Goal: Task Accomplishment & Management: Complete application form

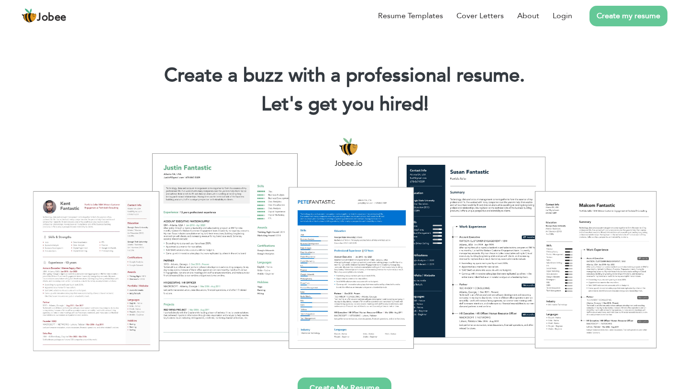
click at [608, 16] on link "Create my resume" at bounding box center [629, 16] width 78 height 21
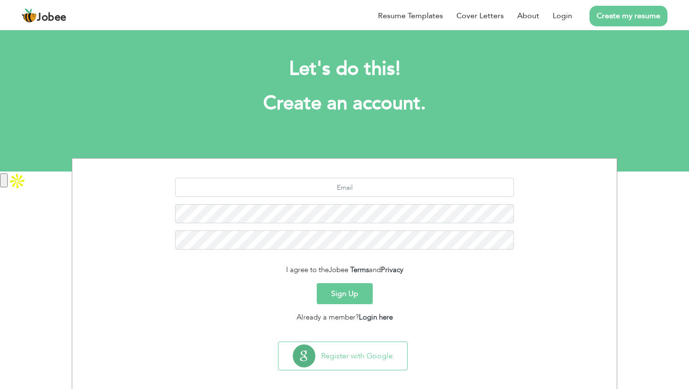
click at [359, 177] on section "I agree to the Jobee Terms and Privacy Sign Up Already a member? Login here" at bounding box center [344, 247] width 530 height 179
click at [357, 182] on input "text" at bounding box center [344, 187] width 339 height 19
click at [436, 187] on input "[EMAIL_ADDRESS][DOMAIN_NAME]" at bounding box center [344, 187] width 339 height 19
paste input "For a limited time, we are offering unlmited direct messaging for $10 per month…"
click at [229, 180] on input "samyamaqsood245@gmail.com" at bounding box center [344, 187] width 339 height 19
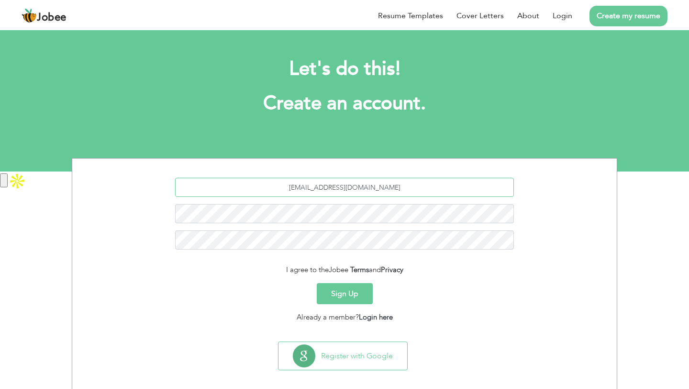
paste input "For a limited time, we are offering unlmited direct messaging for $10 per month…"
click at [232, 191] on input "samyamaqsood245@gmail.com" at bounding box center [344, 187] width 339 height 19
click at [401, 187] on input "samyamaqsood245@gmail.com 03061599476" at bounding box center [344, 187] width 339 height 19
drag, startPoint x: 372, startPoint y: 185, endPoint x: 453, endPoint y: 185, distance: 80.9
click at [453, 185] on input "samyamaqsood245@gmail.com 03061588476" at bounding box center [344, 187] width 339 height 19
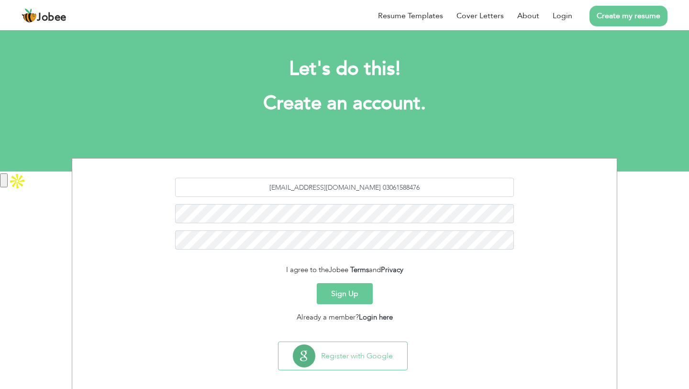
click at [363, 200] on div "samyamaqsood245@gmail.com 03061588476" at bounding box center [344, 217] width 530 height 79
drag, startPoint x: 373, startPoint y: 187, endPoint x: 489, endPoint y: 187, distance: 115.9
click at [489, 187] on input "samyamaqsood245@gmail.com 03061588476" at bounding box center [344, 187] width 339 height 19
type input "samyamaqsood245@gmail.com"
click at [349, 294] on button "Sign Up" at bounding box center [345, 293] width 56 height 21
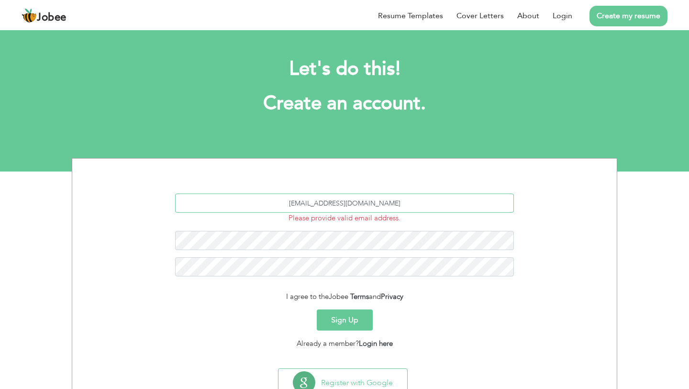
click at [418, 203] on input "[EMAIL_ADDRESS][DOMAIN_NAME]" at bounding box center [344, 202] width 339 height 19
click at [297, 204] on input "[EMAIL_ADDRESS][DOMAIN_NAME]" at bounding box center [344, 202] width 339 height 19
type input "[EMAIL_ADDRESS][DOMAIN_NAME]"
click at [422, 205] on input "samyamaqsood245@gmail.com" at bounding box center [344, 202] width 339 height 19
click at [383, 250] on div "samyamaqsood245@gmail.com Please provide valid email address." at bounding box center [344, 238] width 530 height 90
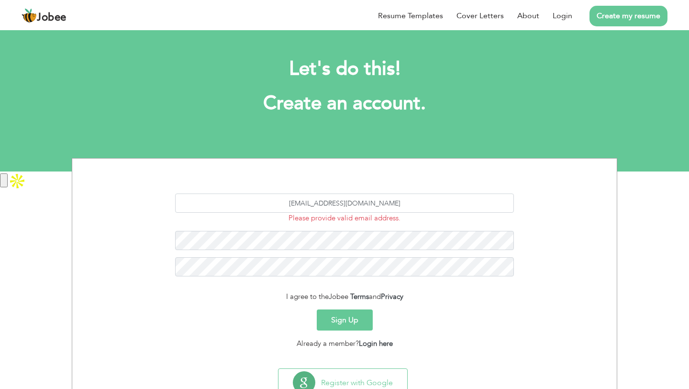
click at [426, 311] on div "Sign Up" at bounding box center [344, 319] width 530 height 21
click at [351, 319] on button "Sign Up" at bounding box center [345, 319] width 56 height 21
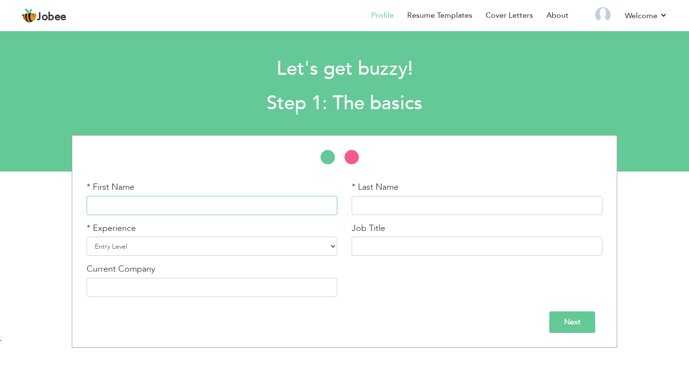
click at [250, 205] on input "text" at bounding box center [212, 205] width 251 height 19
type input "Samya"
click at [410, 206] on input "text" at bounding box center [477, 205] width 251 height 19
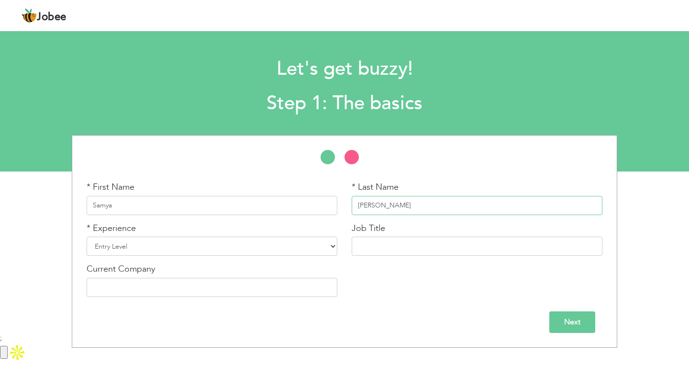
type input "Maqsood"
click at [251, 243] on select "Entry Level Less than 1 Year 1 Year 2 Years 3 Years 4 Years 5 Years 6 Years 7 Y…" at bounding box center [212, 245] width 251 height 19
click at [264, 245] on select "Entry Level Less than 1 Year 1 Year 2 Years 3 Years 4 Years 5 Years 6 Years 7 Y…" at bounding box center [212, 245] width 251 height 19
click at [87, 236] on select "Entry Level Less than 1 Year 1 Year 2 Years 3 Years 4 Years 5 Years 6 Years 7 Y…" at bounding box center [212, 245] width 251 height 19
click at [404, 231] on div "Job Title" at bounding box center [477, 239] width 251 height 34
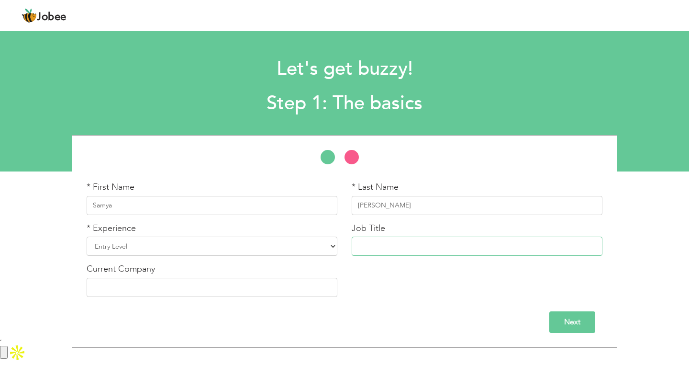
click at [400, 242] on input "text" at bounding box center [477, 245] width 251 height 19
type input "Customer Support Representative"
click at [378, 265] on div "* First Name Samya * Last Name Maqsood * Experience Entry Level Less than 1 Yea…" at bounding box center [344, 242] width 530 height 123
click at [285, 284] on input "text" at bounding box center [212, 287] width 251 height 19
click at [590, 323] on input "Next" at bounding box center [573, 322] width 46 height 22
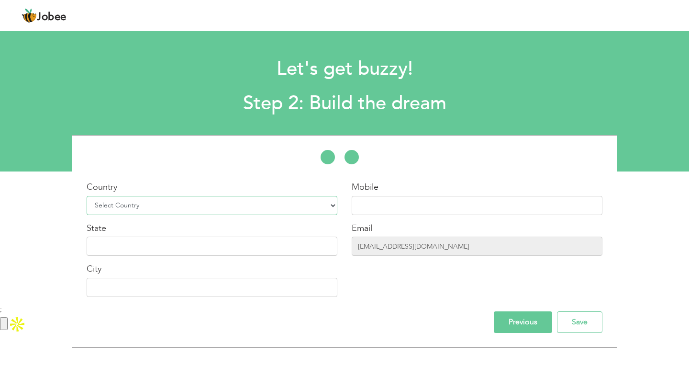
click at [245, 196] on select "Select Country Afghanistan Albania Algeria American Samoa Andorra Angola Anguil…" at bounding box center [212, 205] width 251 height 19
select select "166"
click at [87, 196] on select "Select Country Afghanistan Albania Algeria American Samoa Andorra Angola Anguil…" at bounding box center [212, 205] width 251 height 19
click at [381, 213] on input "text" at bounding box center [477, 205] width 251 height 19
type input "03061588476"
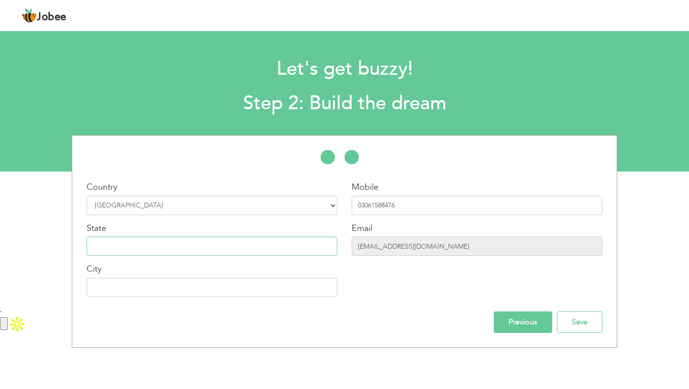
click at [138, 253] on input "text" at bounding box center [212, 245] width 251 height 19
type input "[GEOGRAPHIC_DATA]"
click at [134, 285] on input "text" at bounding box center [212, 287] width 251 height 19
type input "P"
type input "[GEOGRAPHIC_DATA]"
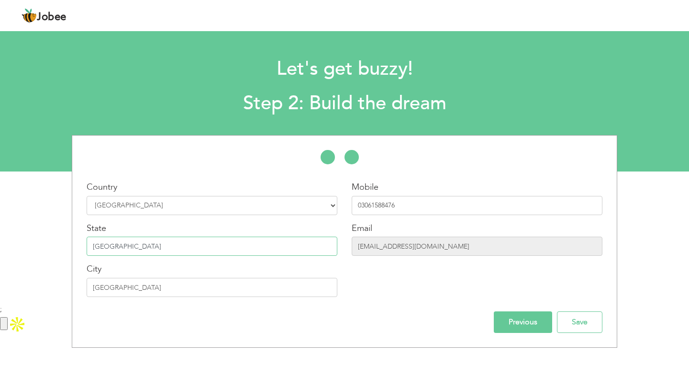
click at [202, 248] on input "[GEOGRAPHIC_DATA]" at bounding box center [212, 245] width 251 height 19
type input "Punjab"
click at [381, 308] on div "Country Select Country Afghanistan Albania Algeria American Samoa Andorra Angol…" at bounding box center [344, 241] width 530 height 183
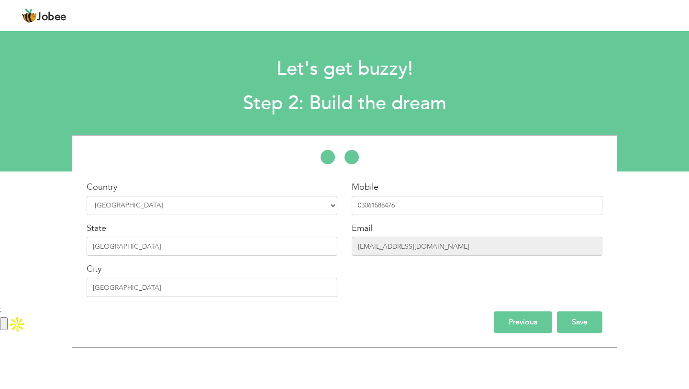
click at [578, 317] on input "Save" at bounding box center [579, 322] width 45 height 22
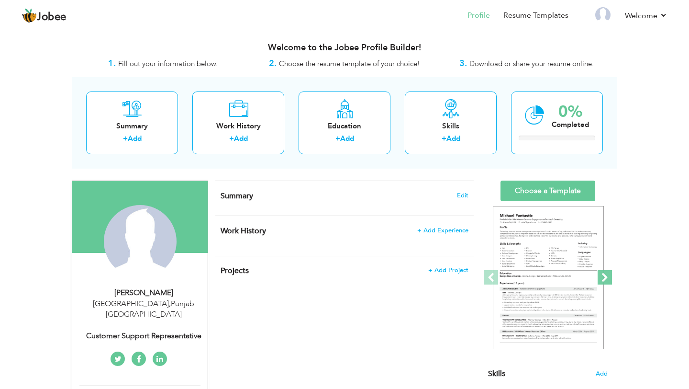
click at [608, 281] on span at bounding box center [605, 277] width 14 height 14
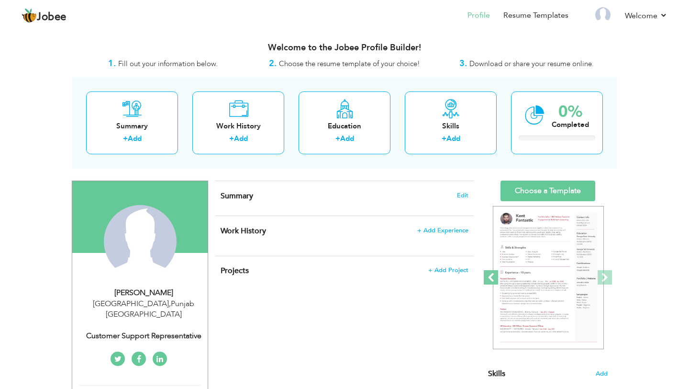
click at [495, 276] on span at bounding box center [491, 277] width 14 height 14
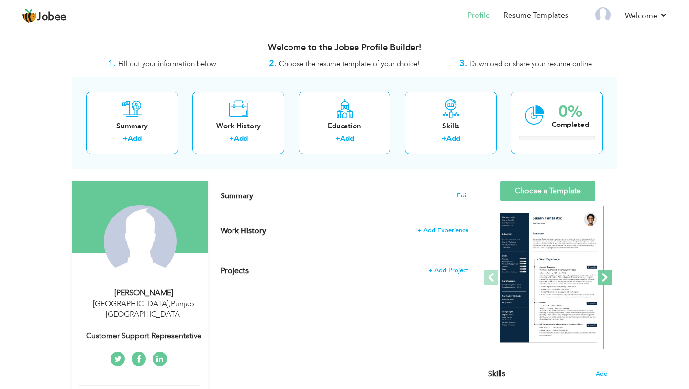
click at [605, 270] on span at bounding box center [605, 277] width 14 height 14
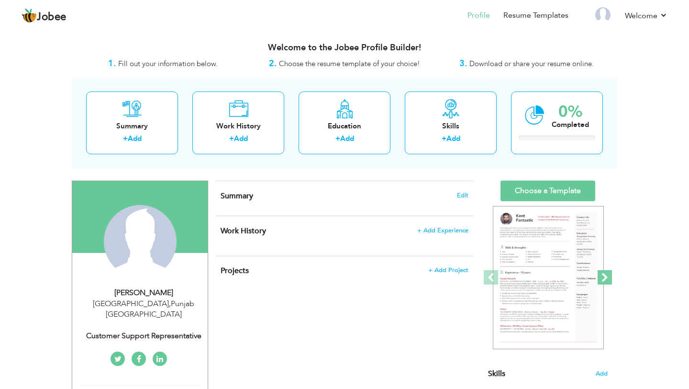
click at [605, 270] on span at bounding box center [605, 277] width 14 height 14
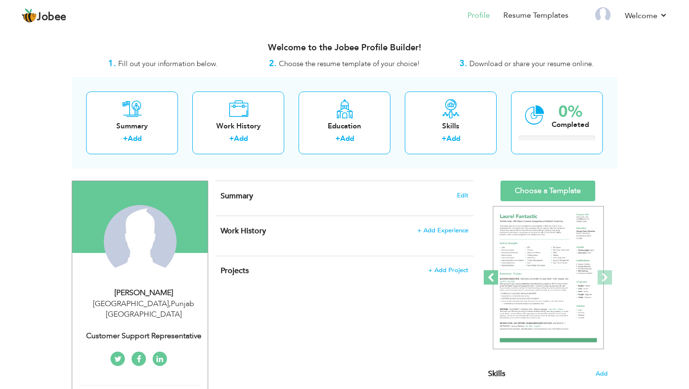
click at [494, 278] on span at bounding box center [491, 277] width 14 height 14
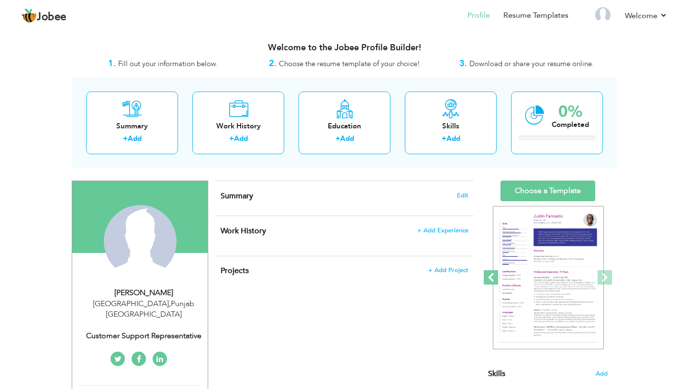
click at [494, 277] on span at bounding box center [491, 277] width 14 height 14
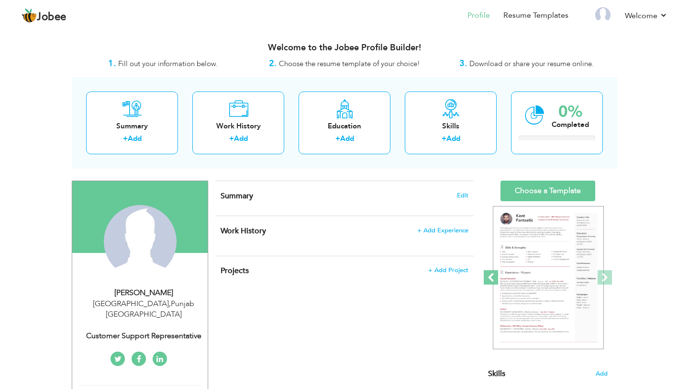
click at [494, 277] on span at bounding box center [491, 277] width 14 height 14
click at [608, 278] on span at bounding box center [605, 277] width 14 height 14
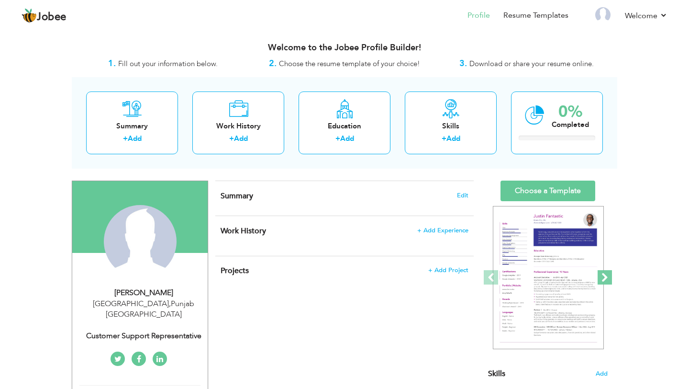
click at [608, 278] on span at bounding box center [605, 277] width 14 height 14
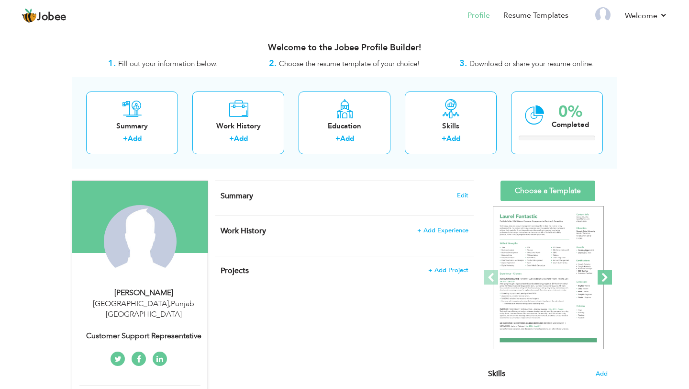
click at [608, 278] on span at bounding box center [605, 277] width 14 height 14
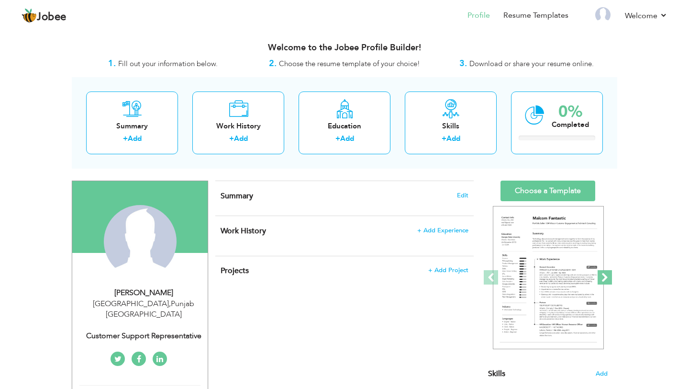
click at [608, 279] on span at bounding box center [605, 277] width 14 height 14
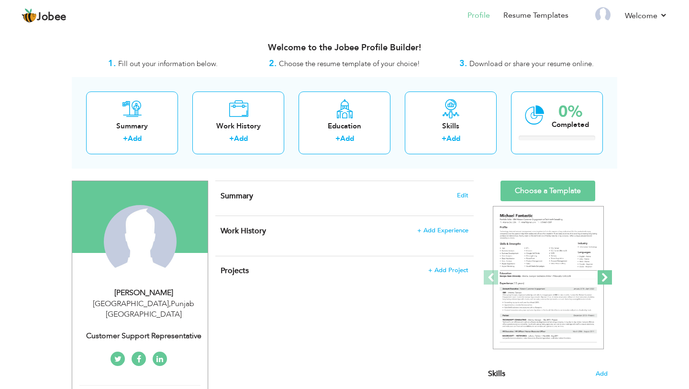
click at [608, 279] on span at bounding box center [605, 277] width 14 height 14
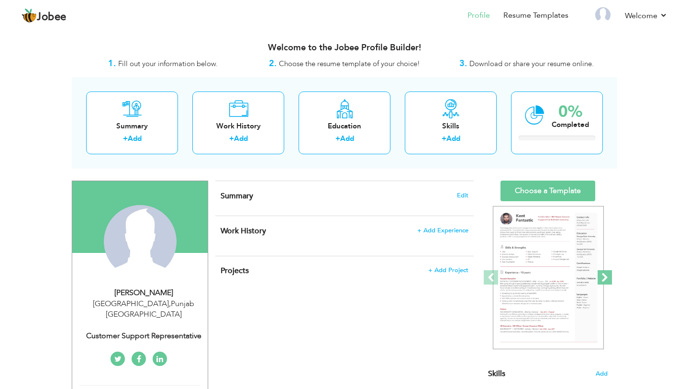
click at [608, 279] on span at bounding box center [605, 277] width 14 height 14
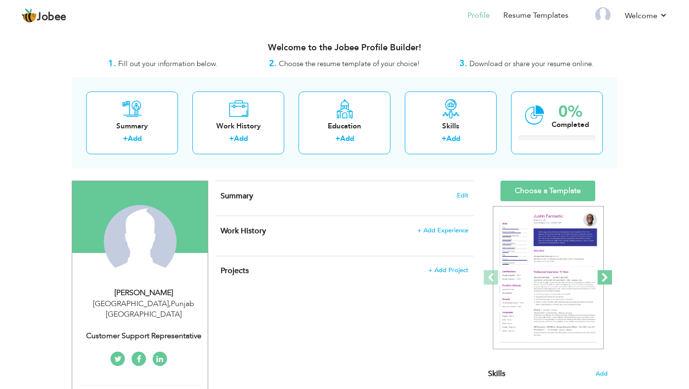
click at [608, 279] on span at bounding box center [605, 277] width 14 height 14
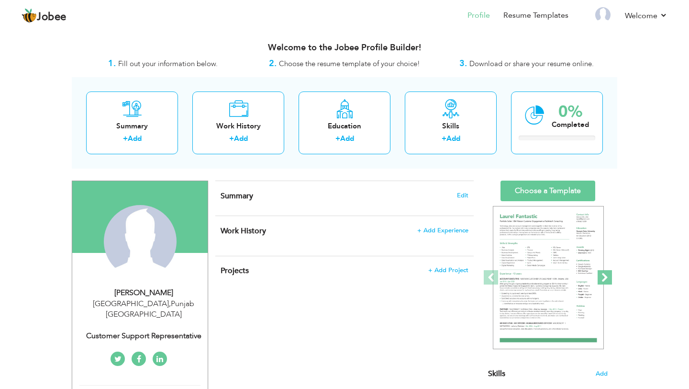
click at [608, 279] on span at bounding box center [605, 277] width 14 height 14
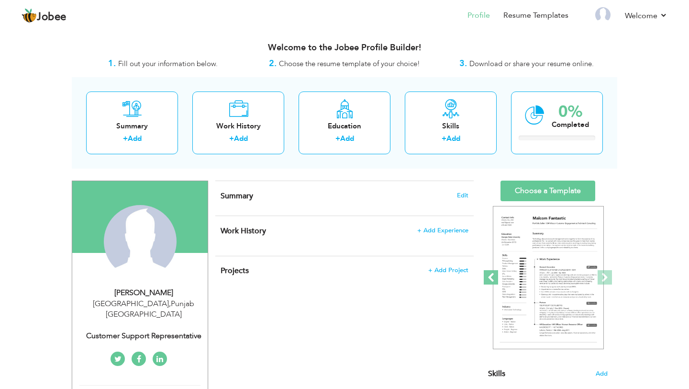
click at [491, 277] on span at bounding box center [491, 277] width 14 height 14
click at [605, 277] on span at bounding box center [605, 277] width 14 height 14
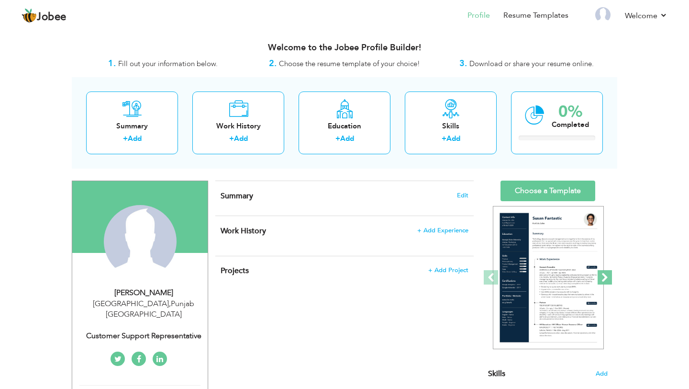
click at [605, 277] on span at bounding box center [605, 277] width 14 height 14
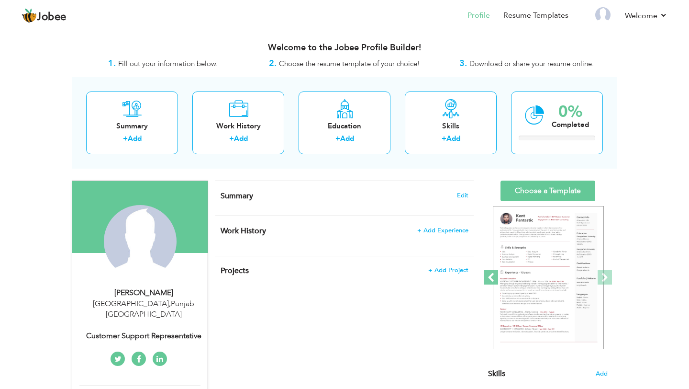
click at [491, 278] on span at bounding box center [491, 277] width 14 height 14
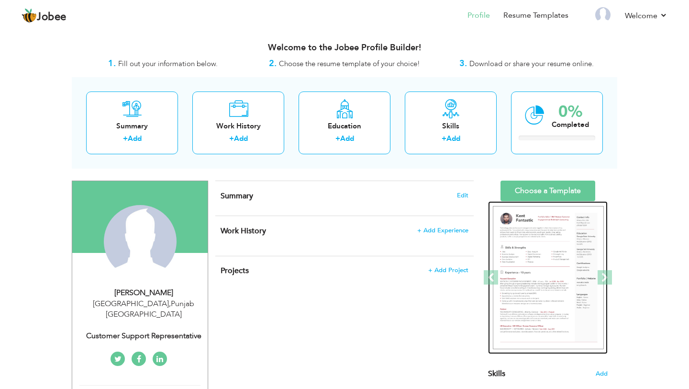
click at [533, 278] on div at bounding box center [488, 277] width 1494 height 153
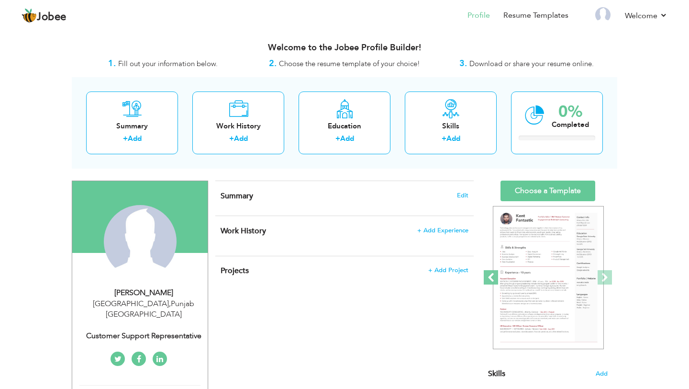
click at [495, 276] on span at bounding box center [491, 277] width 14 height 14
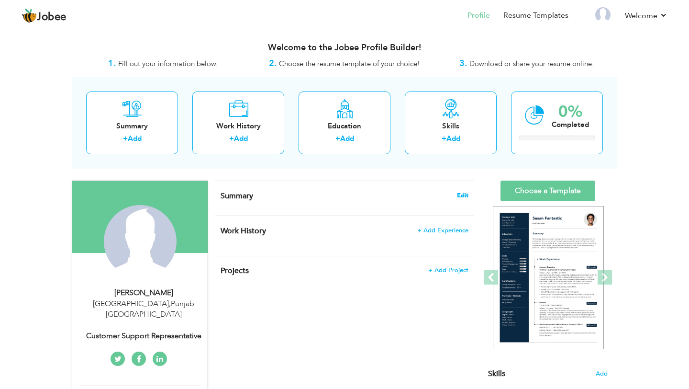
click at [461, 193] on span "Edit" at bounding box center [462, 195] width 11 height 7
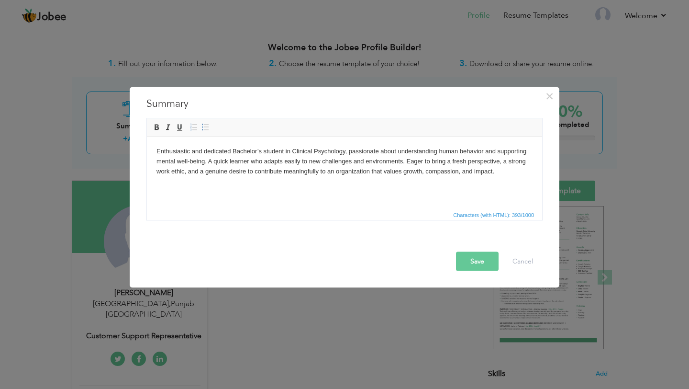
click at [288, 157] on body "Enthusiastic and dedicated Bachelor’s student in Clinical Psychology, passionat…" at bounding box center [345, 161] width 376 height 30
click at [470, 259] on button "Save" at bounding box center [477, 261] width 43 height 19
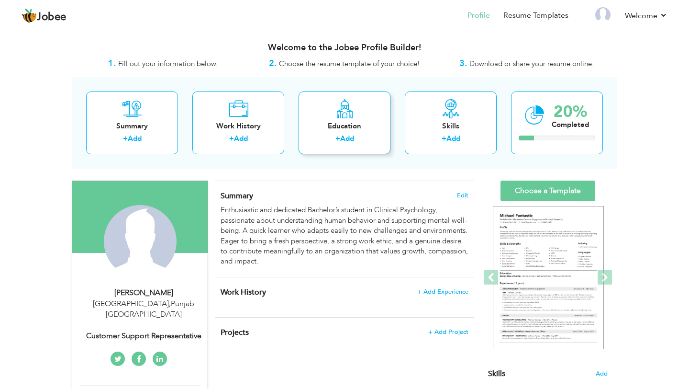
click at [340, 145] on div "+ Add" at bounding box center [344, 140] width 77 height 12
radio input "true"
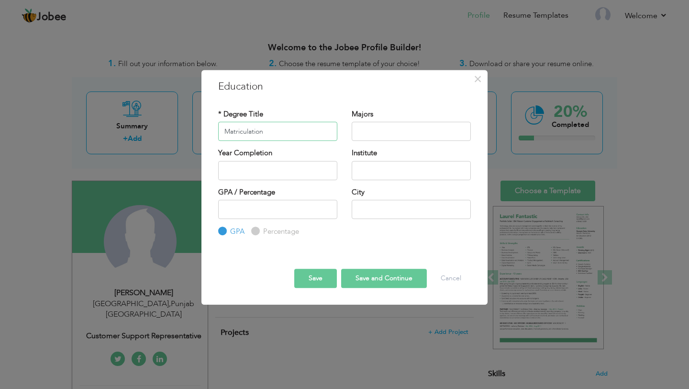
type input "Matriculation"
click at [377, 129] on input "text" at bounding box center [411, 131] width 119 height 19
type input "Arts"
click at [289, 157] on div "Year Completion" at bounding box center [277, 164] width 119 height 32
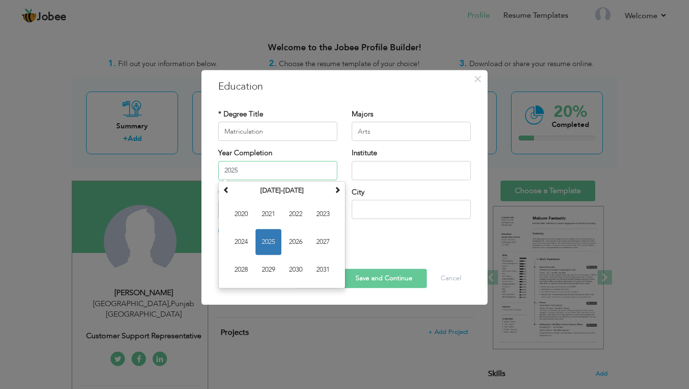
click at [288, 172] on input "2025" at bounding box center [277, 170] width 119 height 19
click at [269, 216] on span "2021" at bounding box center [269, 214] width 26 height 26
type input "2021"
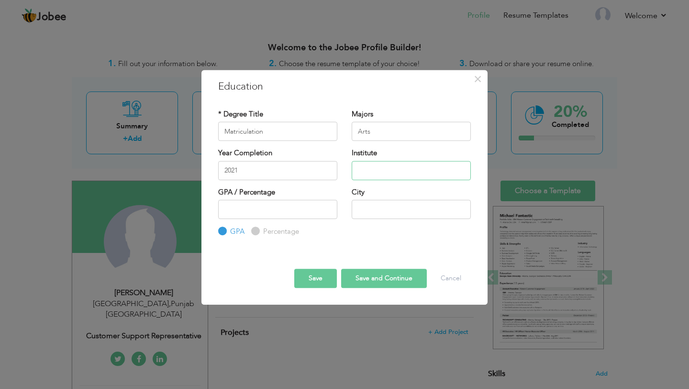
click at [382, 170] on input "text" at bounding box center [411, 170] width 119 height 19
type input "Gist College"
click at [289, 206] on input "number" at bounding box center [277, 209] width 119 height 19
click at [261, 232] on label "Percentage" at bounding box center [280, 231] width 38 height 10
click at [258, 232] on input "Percentage" at bounding box center [254, 231] width 6 height 6
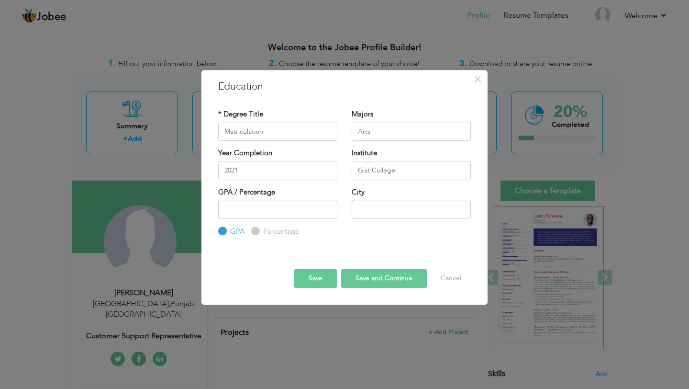
radio input "true"
click at [279, 210] on input "number" at bounding box center [277, 209] width 119 height 19
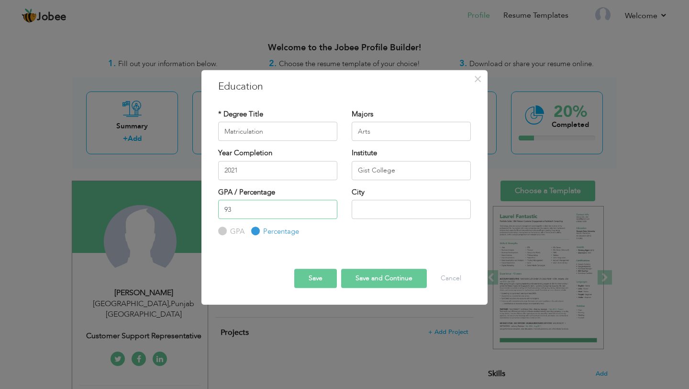
type input "93"
click at [371, 215] on input "text" at bounding box center [411, 209] width 119 height 19
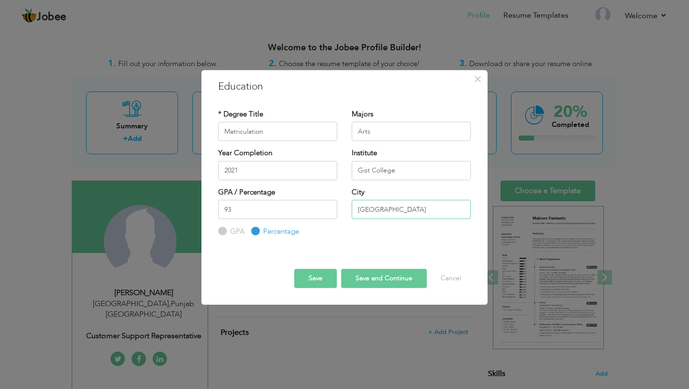
type input "[GEOGRAPHIC_DATA]"
click at [359, 277] on button "Save and Continue" at bounding box center [384, 278] width 86 height 19
radio input "true"
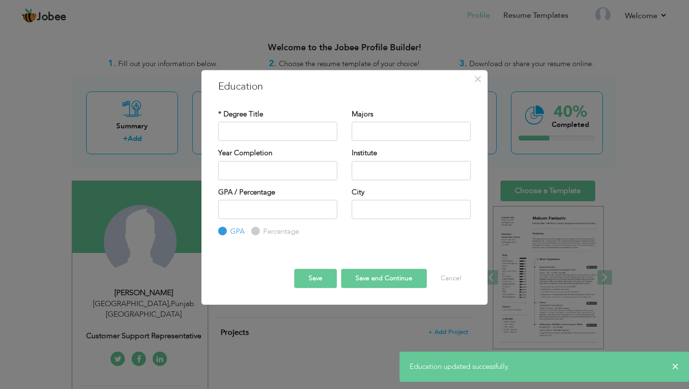
click at [305, 141] on div "* Degree Title" at bounding box center [277, 125] width 119 height 32
click at [301, 134] on input "text" at bounding box center [277, 131] width 119 height 19
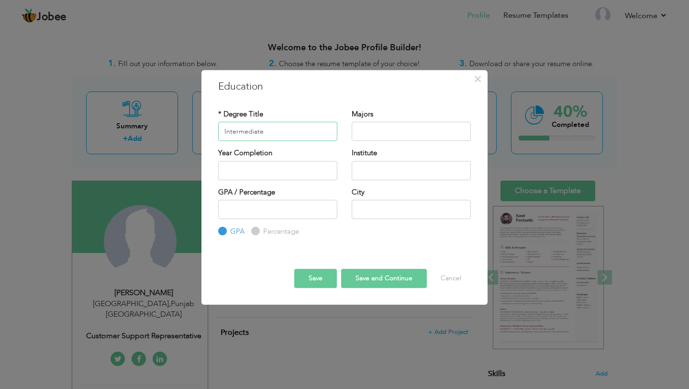
type input "Intermediate"
click at [383, 134] on input "text" at bounding box center [411, 131] width 119 height 19
type input "Arts"
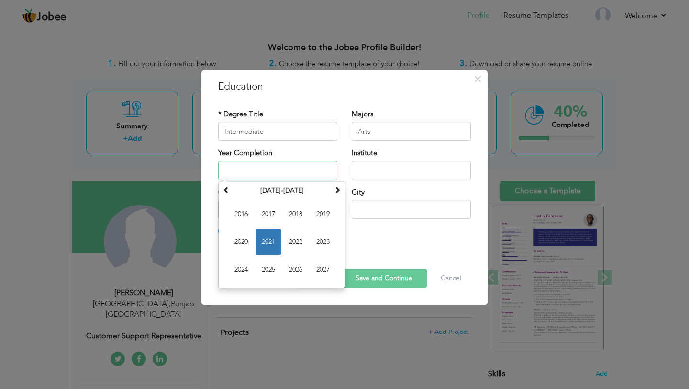
click at [276, 167] on input "text" at bounding box center [277, 170] width 119 height 19
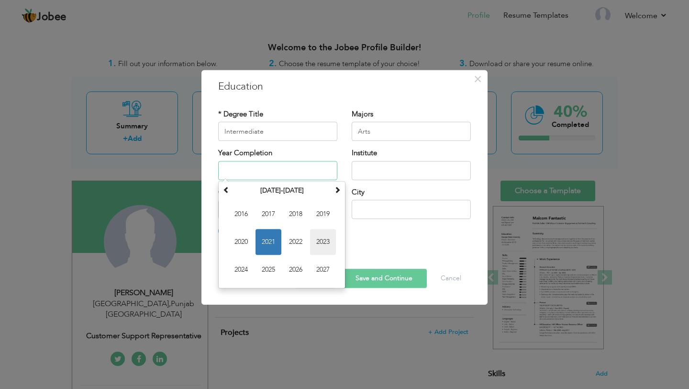
click at [319, 241] on span "2023" at bounding box center [323, 242] width 26 height 26
type input "2023"
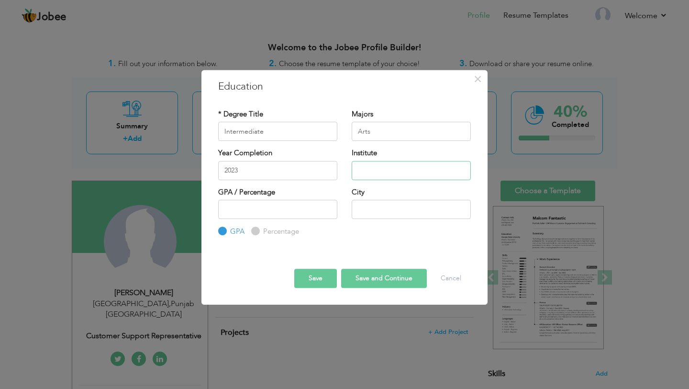
click at [377, 167] on input "text" at bounding box center [411, 170] width 119 height 19
type input "W"
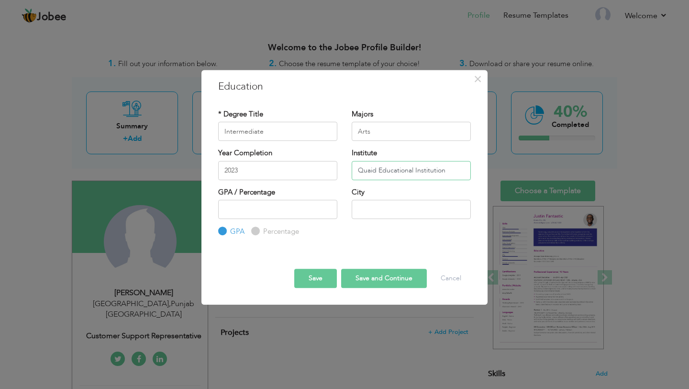
type input "Quaid Educational Institution"
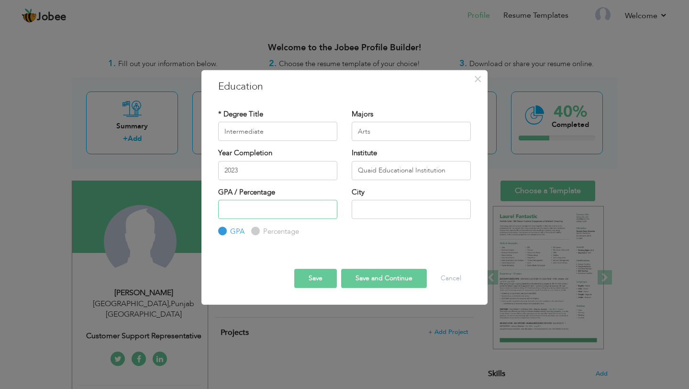
click at [289, 203] on input "number" at bounding box center [277, 209] width 119 height 19
click at [383, 205] on input "text" at bounding box center [411, 209] width 119 height 19
type input "[GEOGRAPHIC_DATA]"
click at [285, 200] on input "number" at bounding box center [277, 209] width 119 height 19
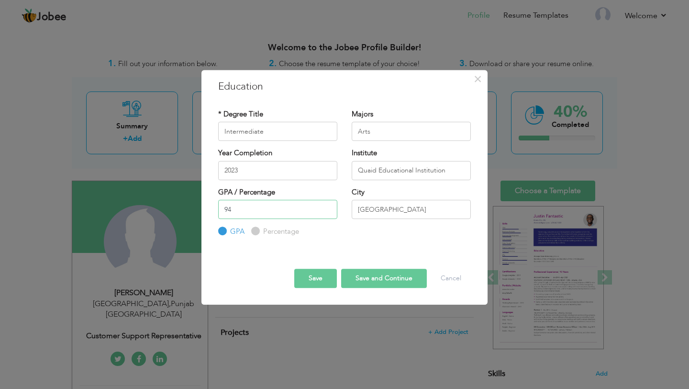
type input "94"
click at [253, 231] on input "Percentage" at bounding box center [254, 231] width 6 height 6
radio input "true"
click at [254, 230] on input "Percentage" at bounding box center [254, 231] width 6 height 6
click at [256, 212] on input "94" at bounding box center [277, 209] width 119 height 19
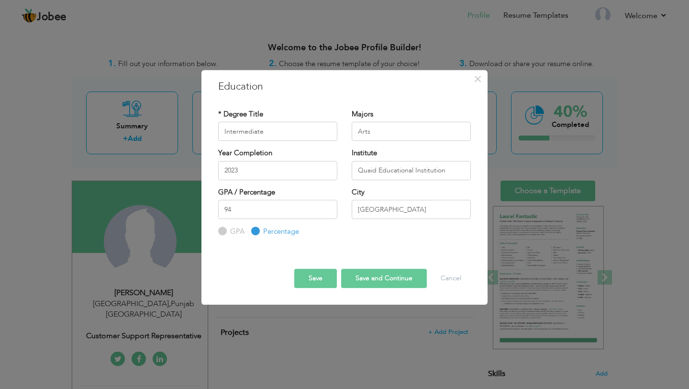
click at [338, 244] on div "* Degree Title Intermediate Majors Arts 2023 94" at bounding box center [344, 173] width 267 height 143
click at [385, 281] on button "Save and Continue" at bounding box center [384, 278] width 86 height 19
radio input "true"
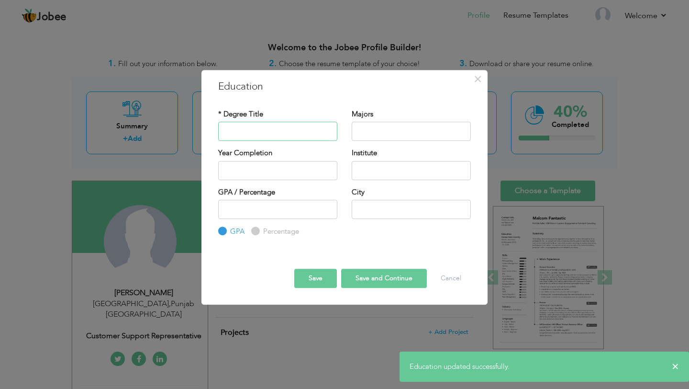
click at [298, 130] on input "text" at bounding box center [277, 131] width 119 height 19
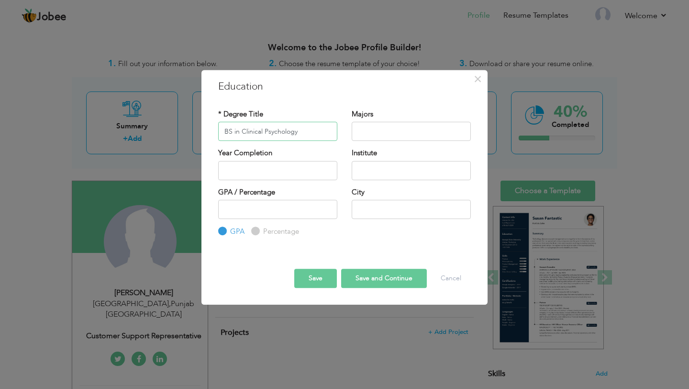
click at [239, 132] on input "BS in Clinical Psychology" at bounding box center [277, 131] width 119 height 19
click at [378, 127] on input "text" at bounding box center [411, 131] width 119 height 19
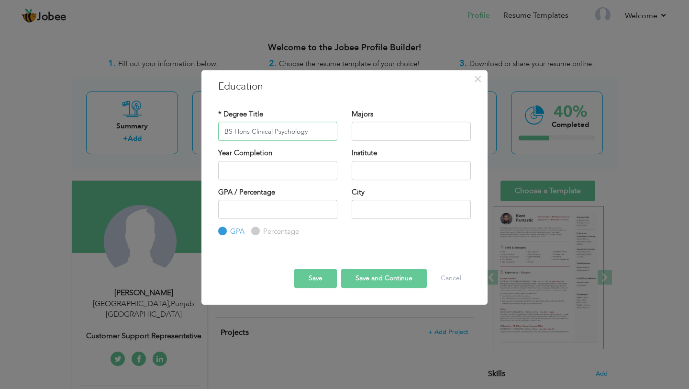
click at [329, 127] on input "BS Hons Clinical Psychology" at bounding box center [277, 131] width 119 height 19
click at [374, 134] on input "text" at bounding box center [411, 131] width 119 height 19
click at [239, 139] on input "BS Hons Clinical Psychology" at bounding box center [277, 131] width 119 height 19
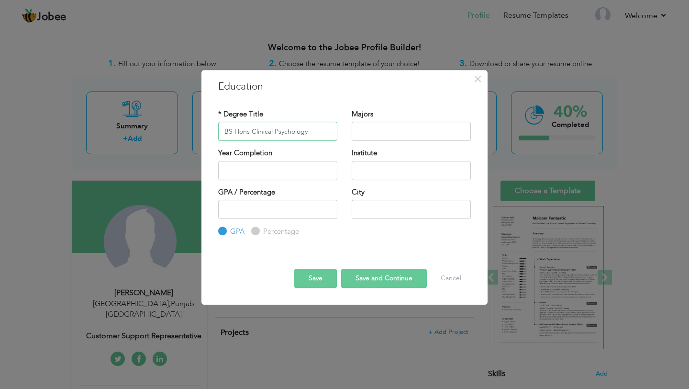
click at [239, 139] on input "BS Hons Clinical Psychology" at bounding box center [277, 131] width 119 height 19
paste input "achelor of Science in"
type input "Bachelor of Science in Clinical Psychology"
click at [400, 128] on input "text" at bounding box center [411, 131] width 119 height 19
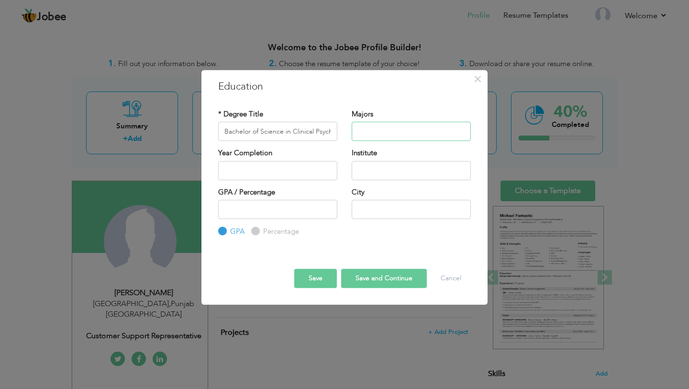
paste input "Abnormal Psychology, Psychological Assessment, Counseling Techniques"
type input "Abnormal Psychology, Psychological Assessment, Counseling Techniques"
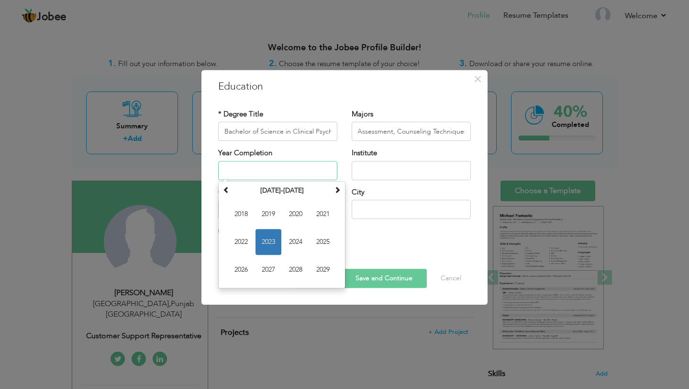
click at [277, 164] on input "text" at bounding box center [277, 170] width 119 height 19
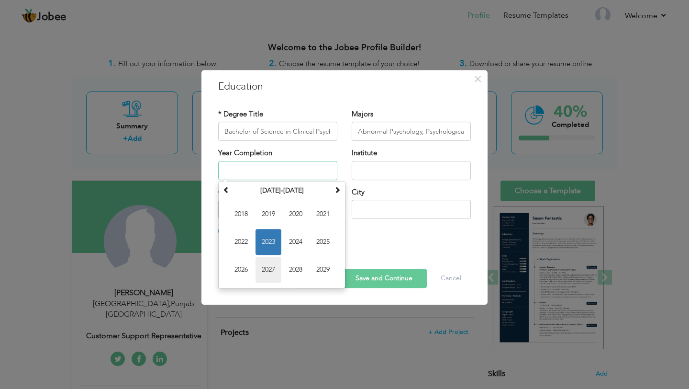
click at [263, 269] on span "2027" at bounding box center [269, 270] width 26 height 26
type input "2027"
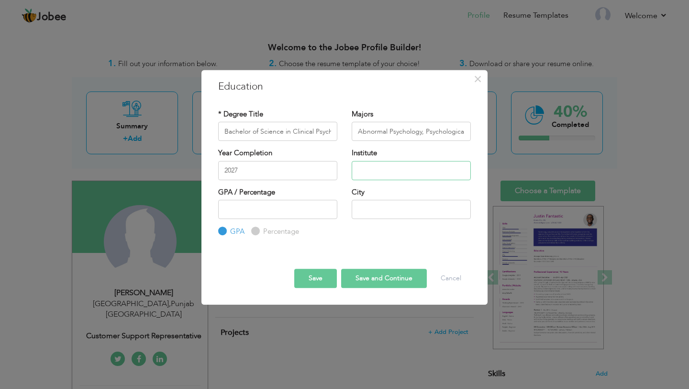
click at [359, 176] on input "text" at bounding box center [411, 170] width 119 height 19
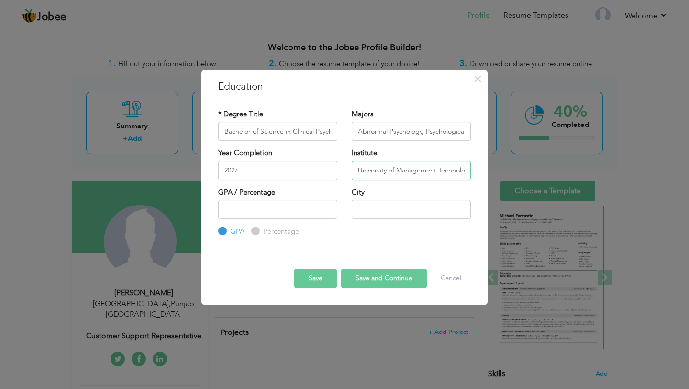
scroll to position [0, 7]
type input "University of Management Technology"
click at [247, 202] on input "number" at bounding box center [277, 209] width 119 height 19
click at [367, 202] on input "text" at bounding box center [411, 209] width 119 height 19
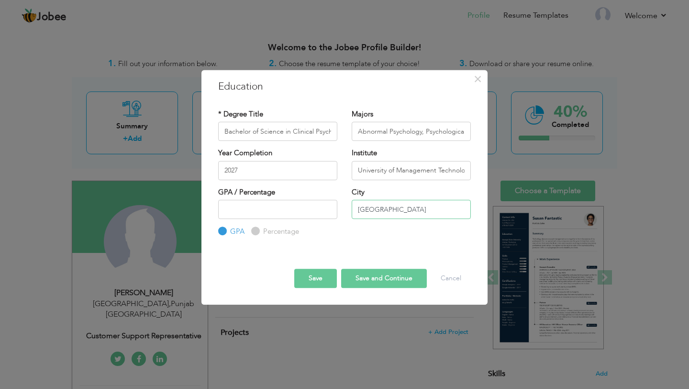
type input "[GEOGRAPHIC_DATA]"
click at [306, 215] on input "number" at bounding box center [277, 209] width 119 height 19
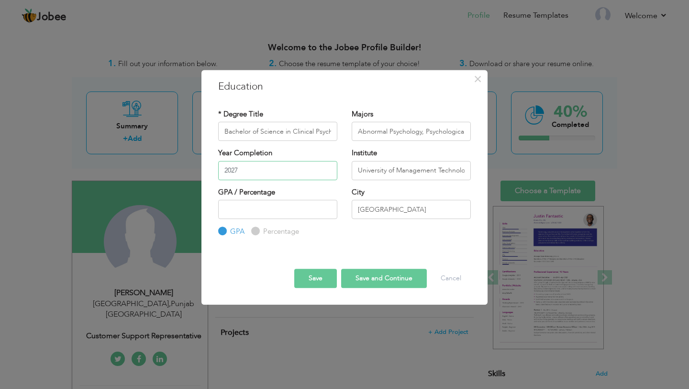
click at [224, 168] on input "2027" at bounding box center [277, 170] width 119 height 19
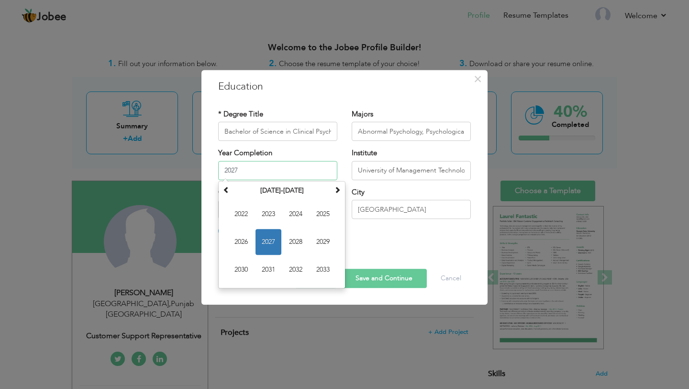
click at [279, 165] on input "2027" at bounding box center [277, 170] width 119 height 19
click at [395, 233] on div "GPA / Percentage GPA Percentage City" at bounding box center [344, 212] width 267 height 50
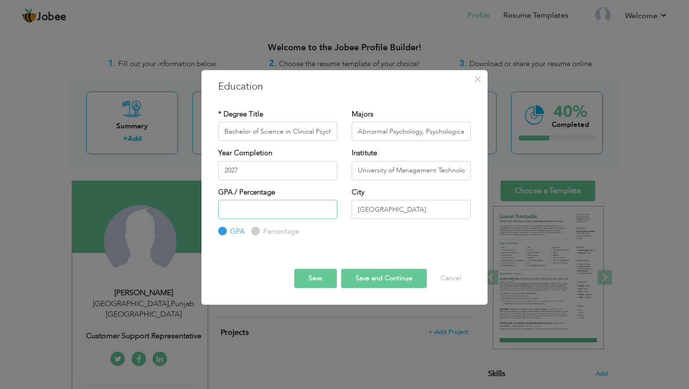
click at [257, 208] on input "number" at bounding box center [277, 209] width 119 height 19
type input "3.6"
click at [398, 275] on button "Save and Continue" at bounding box center [384, 278] width 86 height 19
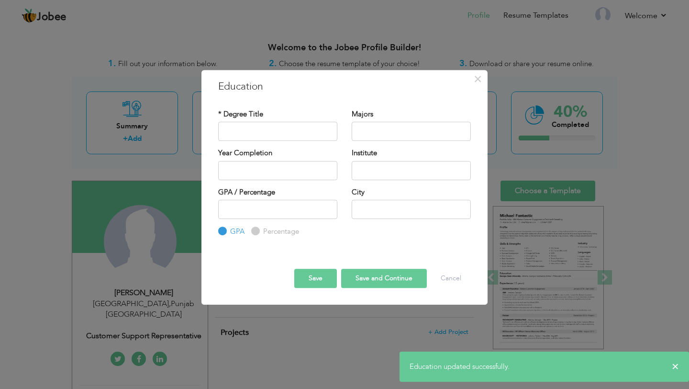
click at [312, 279] on button "Save" at bounding box center [315, 278] width 43 height 19
click at [443, 275] on button "Cancel" at bounding box center [451, 278] width 40 height 19
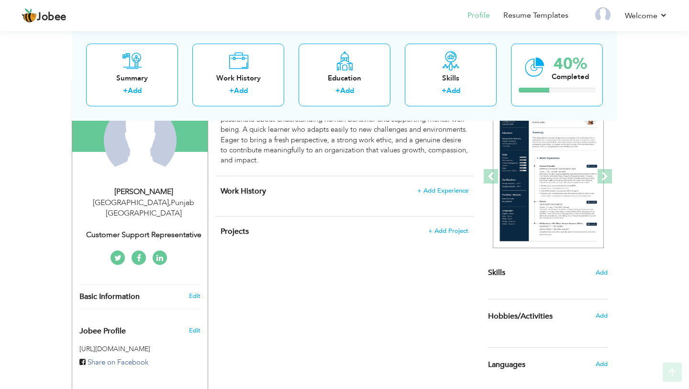
scroll to position [139, 0]
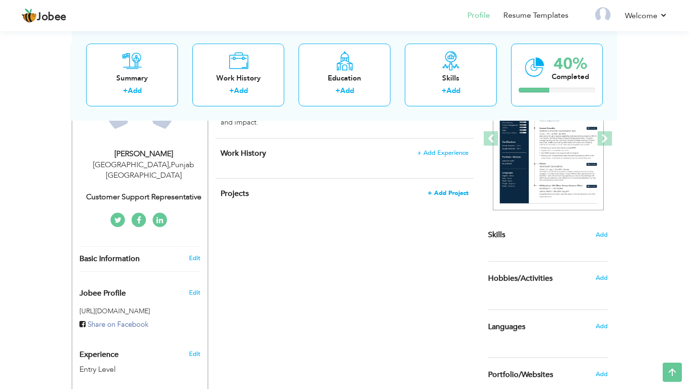
click at [459, 193] on span "+ Add Project" at bounding box center [448, 193] width 41 height 7
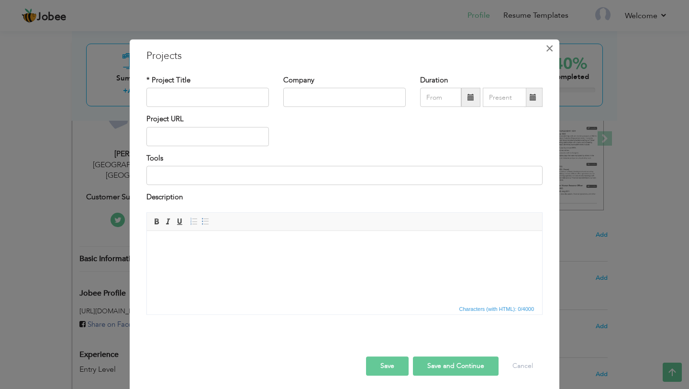
click at [550, 53] on span "×" at bounding box center [550, 48] width 8 height 17
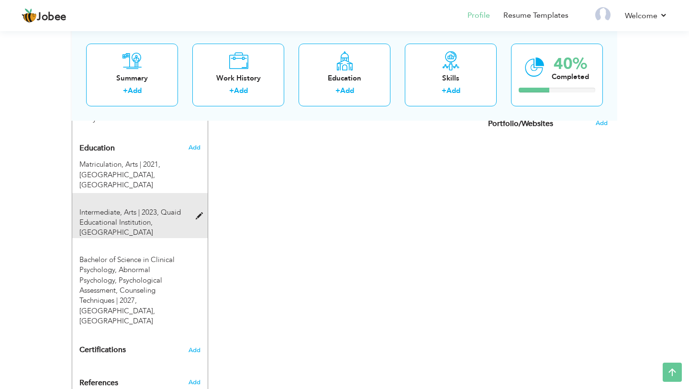
scroll to position [407, 0]
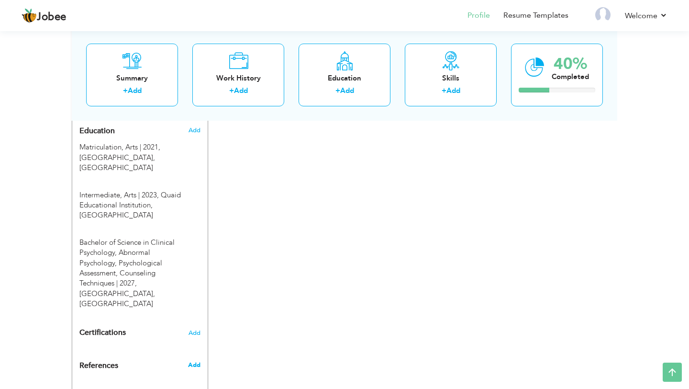
click at [193, 360] on span "Add" at bounding box center [194, 364] width 12 height 9
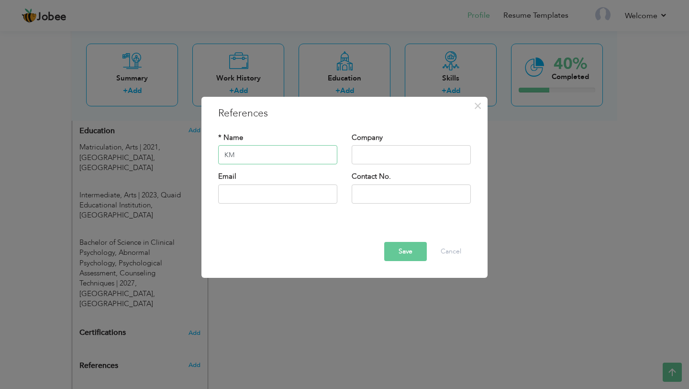
type input "K"
type input "Mahnoor Shakeel"
click at [284, 196] on input "text" at bounding box center [277, 193] width 119 height 19
type input "malik"
click at [460, 255] on button "Cancel" at bounding box center [451, 251] width 40 height 19
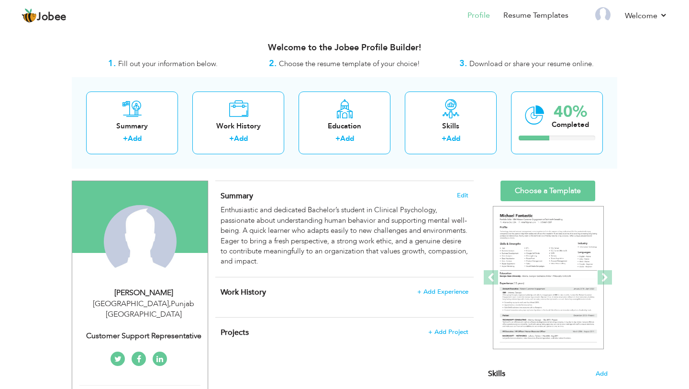
scroll to position [84, 0]
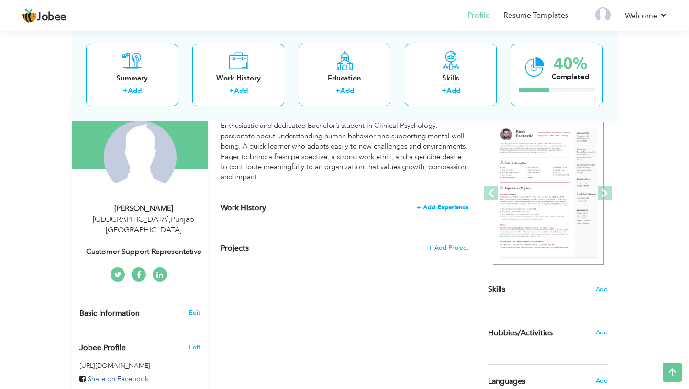
click at [448, 205] on span "+ Add Experience" at bounding box center [443, 207] width 52 height 7
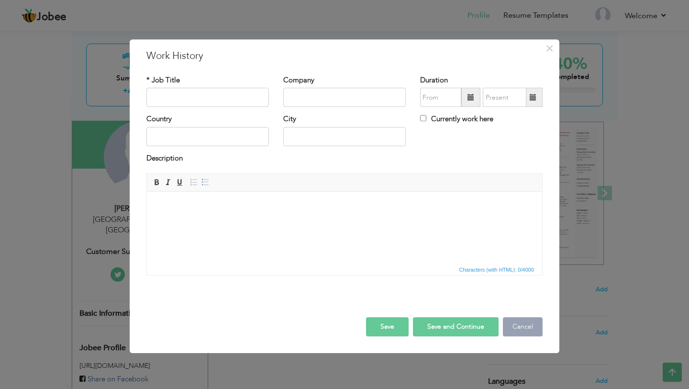
click at [518, 322] on button "Cancel" at bounding box center [523, 326] width 40 height 19
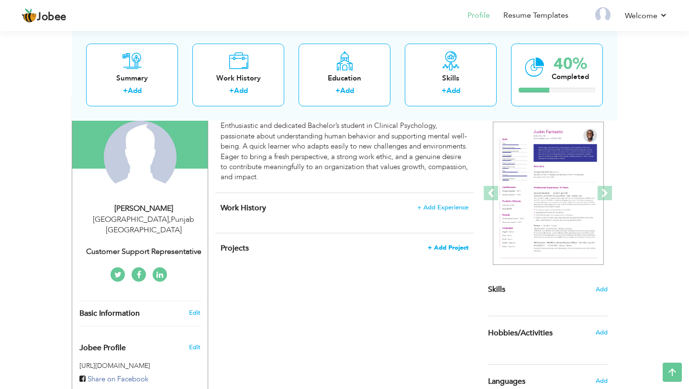
click at [442, 247] on span "+ Add Project" at bounding box center [448, 247] width 41 height 7
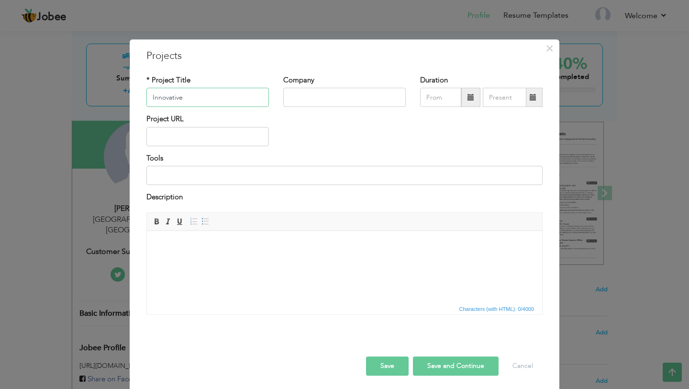
click at [229, 94] on input "Innovative" at bounding box center [207, 97] width 123 height 19
type input "Innovative"
click at [549, 52] on span "×" at bounding box center [550, 48] width 8 height 17
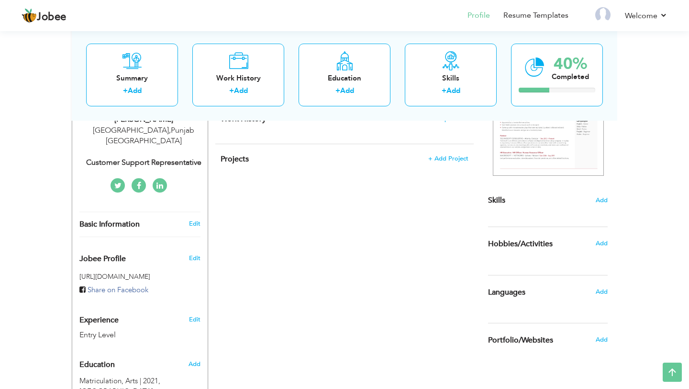
scroll to position [218, 0]
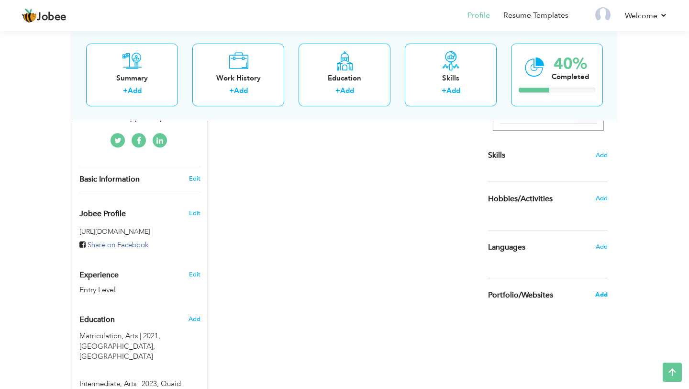
click at [599, 297] on span "Add" at bounding box center [602, 294] width 12 height 9
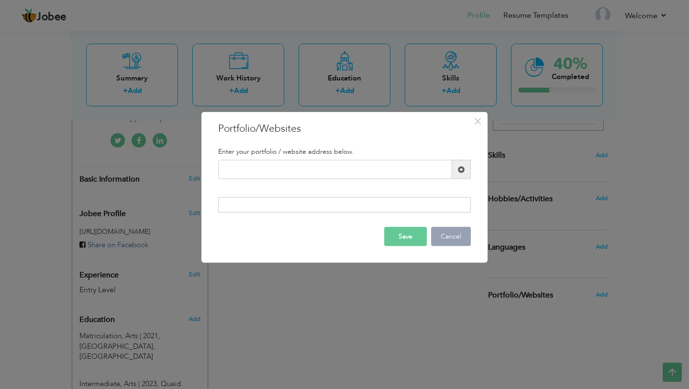
click at [459, 233] on button "Cancel" at bounding box center [451, 235] width 40 height 19
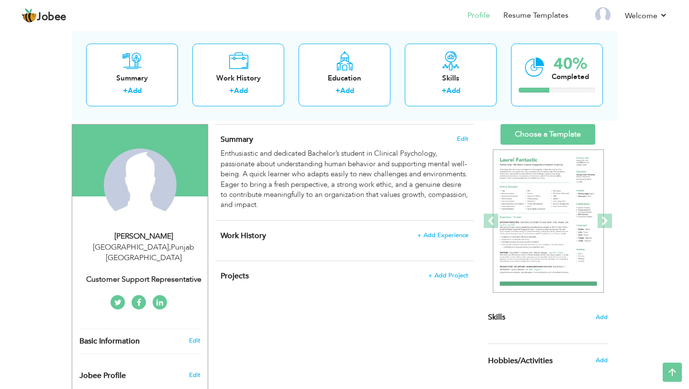
scroll to position [0, 0]
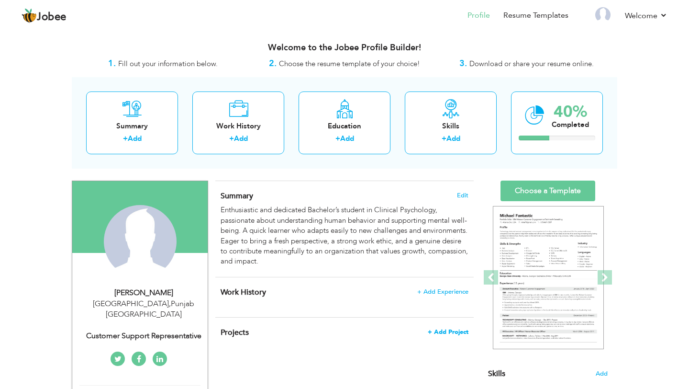
click at [439, 329] on span "+ Add Project" at bounding box center [448, 331] width 41 height 7
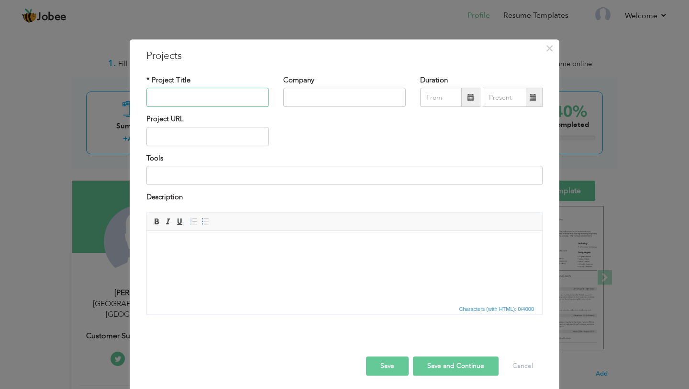
paste input "Entrepreneurial Venture Project | [University Name] | [City, State]"
drag, startPoint x: 168, startPoint y: 97, endPoint x: 283, endPoint y: 103, distance: 115.6
click at [283, 103] on div "* Project Title Entrepreneurial Venture Project | [University Name] | [City, St…" at bounding box center [344, 94] width 411 height 39
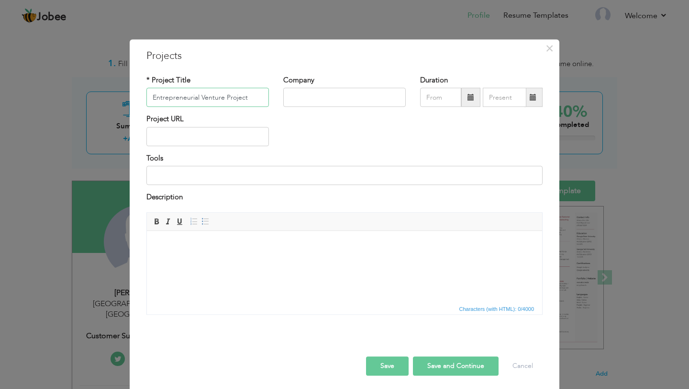
type input "Entrepreneurial Venture Project"
click at [297, 97] on input "text" at bounding box center [344, 97] width 123 height 19
click at [380, 97] on input "Univerisity of Management and Techonology" at bounding box center [344, 97] width 123 height 19
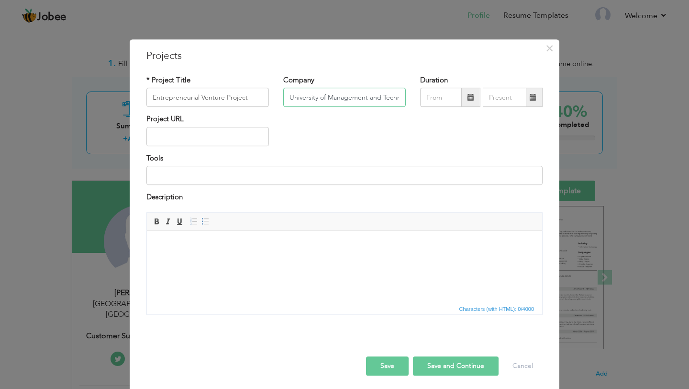
type input "University of Management and Technology"
drag, startPoint x: 308, startPoint y: 98, endPoint x: 471, endPoint y: 11, distance: 184.8
click at [0, 0] on div "× Projects * Project Title Entrepreneurial Venture Project Company University o…" at bounding box center [344, 194] width 689 height 389
click at [232, 259] on html at bounding box center [344, 244] width 395 height 29
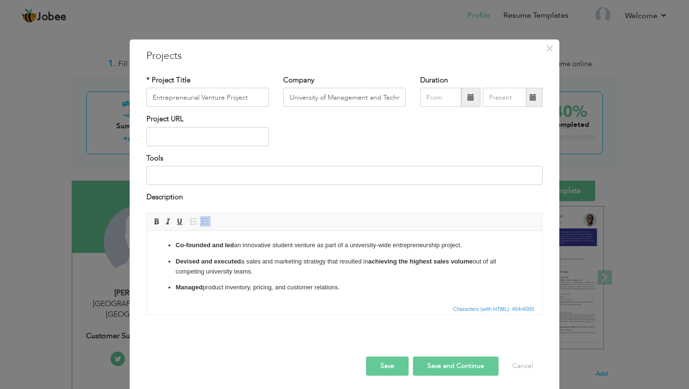
click at [381, 359] on button "Save" at bounding box center [387, 365] width 43 height 19
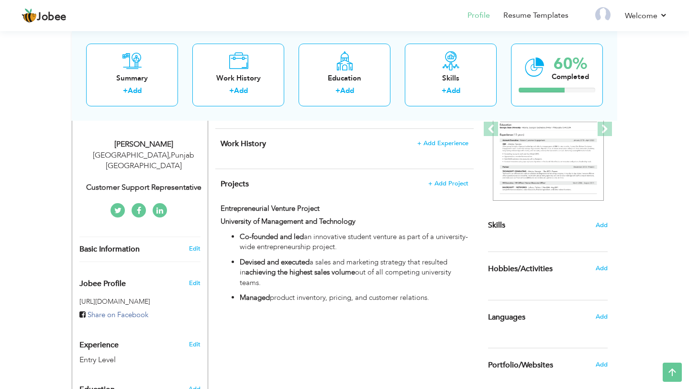
scroll to position [153, 0]
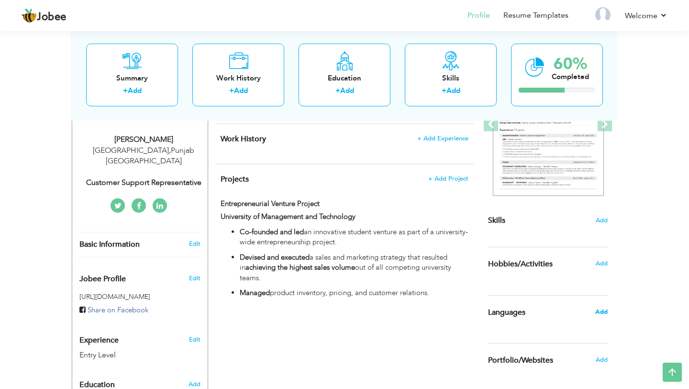
click at [603, 310] on span "Add" at bounding box center [602, 311] width 12 height 9
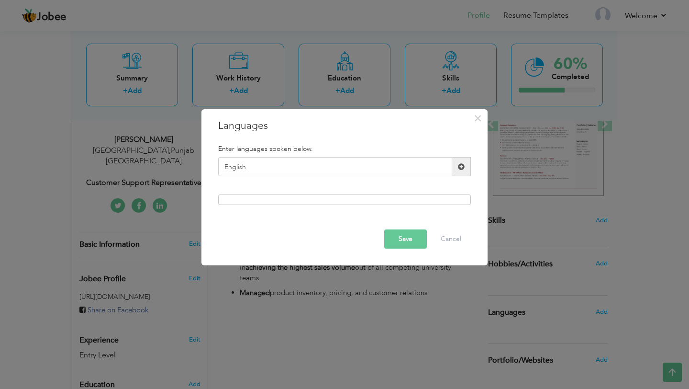
click at [363, 191] on div "Enter languages spoken below. English Please enter a valid language." at bounding box center [344, 175] width 267 height 74
click at [355, 164] on input "English" at bounding box center [335, 166] width 234 height 19
type input "English"
click at [461, 164] on span at bounding box center [461, 166] width 7 height 7
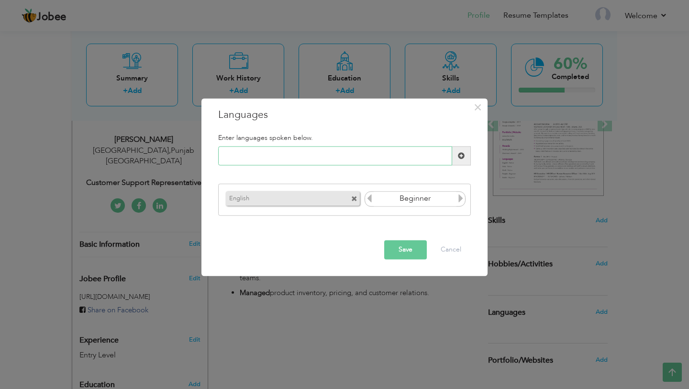
click at [344, 156] on input "text" at bounding box center [335, 155] width 234 height 19
type input "Urdu"
click at [423, 203] on input "Beginner" at bounding box center [415, 198] width 83 height 14
click at [461, 200] on icon at bounding box center [461, 198] width 9 height 9
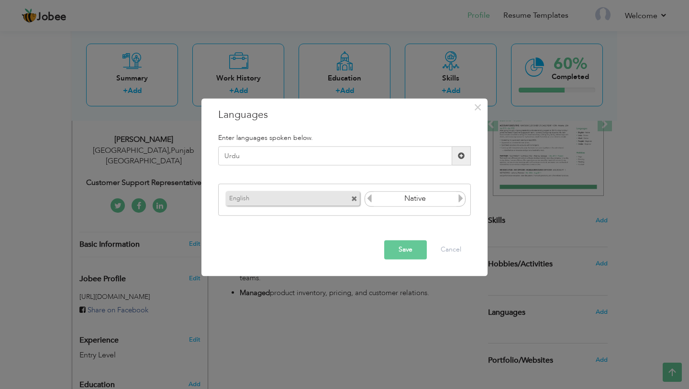
click at [461, 200] on icon at bounding box center [461, 198] width 9 height 9
click at [372, 199] on icon at bounding box center [369, 198] width 9 height 9
click at [461, 199] on icon at bounding box center [461, 198] width 9 height 9
click at [457, 202] on icon at bounding box center [461, 198] width 9 height 9
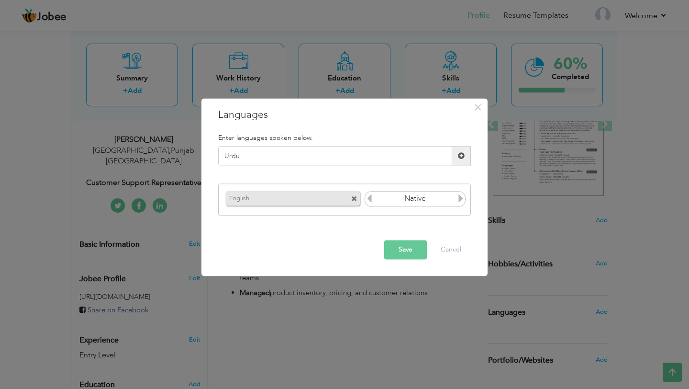
click at [371, 200] on icon at bounding box center [369, 198] width 9 height 9
click at [462, 155] on span at bounding box center [461, 155] width 7 height 7
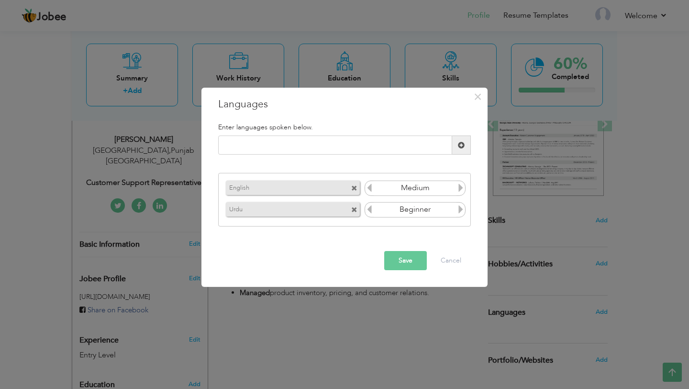
click at [458, 212] on icon at bounding box center [461, 209] width 9 height 9
click at [402, 257] on button "Save" at bounding box center [405, 260] width 43 height 19
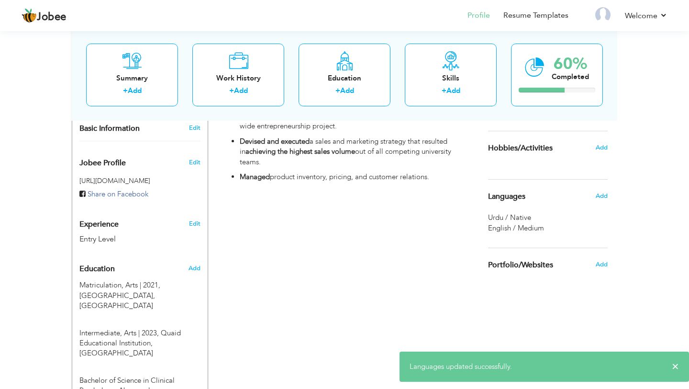
scroll to position [227, 0]
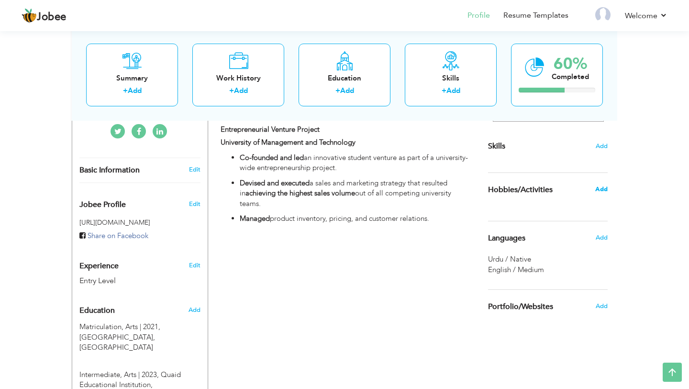
click at [600, 188] on span "Add" at bounding box center [602, 189] width 12 height 9
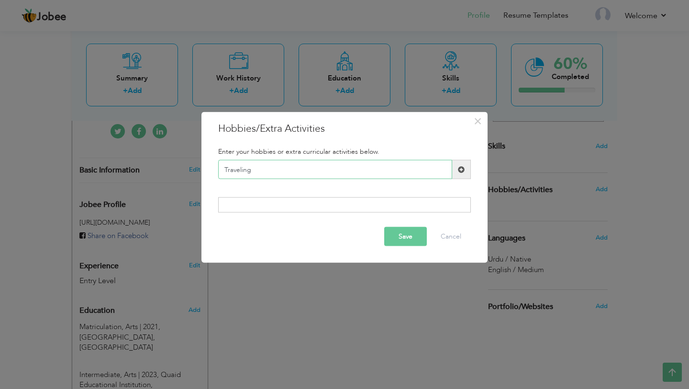
type input "Traveling"
click at [461, 169] on span at bounding box center [461, 169] width 7 height 7
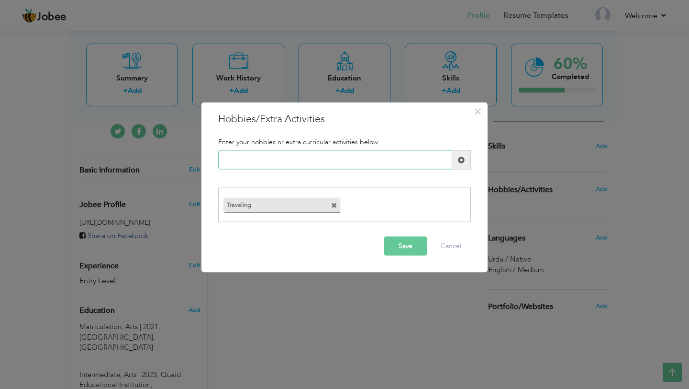
click at [320, 160] on input "text" at bounding box center [335, 159] width 234 height 19
click at [415, 245] on button "Save" at bounding box center [405, 245] width 43 height 19
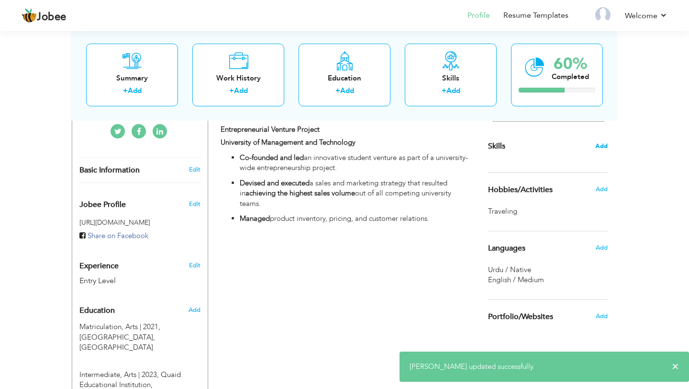
click at [606, 146] on span "Add" at bounding box center [602, 146] width 12 height 9
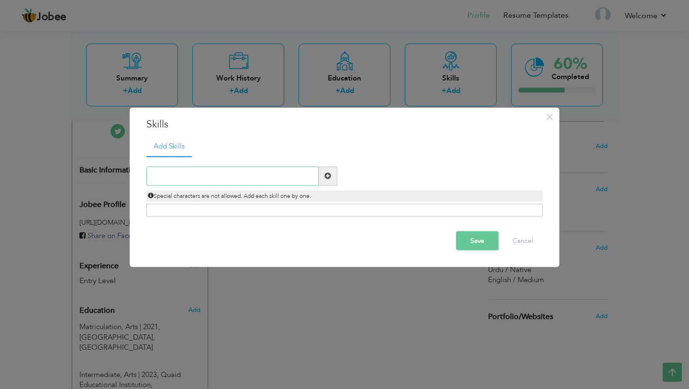
paste input "Research & Analytical Skills Interpersonal & Comm"
drag, startPoint x: 181, startPoint y: 176, endPoint x: 309, endPoint y: 179, distance: 128.3
click at [309, 179] on input "Research & Analytical Skills Interpersonal & Comm" at bounding box center [232, 175] width 172 height 19
type input "Research"
click at [330, 177] on span at bounding box center [328, 175] width 7 height 7
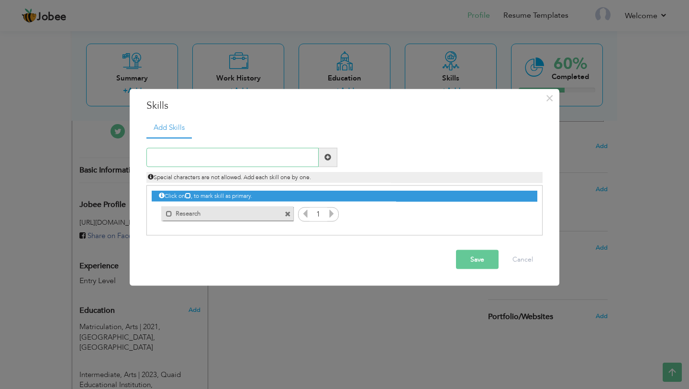
click at [260, 149] on input "text" at bounding box center [232, 156] width 172 height 19
paste input "Research & Analytical Skills Interpersonal & Comm"
drag, startPoint x: 234, startPoint y: 159, endPoint x: 127, endPoint y: 158, distance: 107.3
click at [127, 158] on div "× Skills Add Skills Research & Analytical Skills Interpersonal & Comm Duplicate…" at bounding box center [344, 194] width 689 height 389
click at [246, 152] on input "Interpersonal & Comm" at bounding box center [232, 156] width 172 height 19
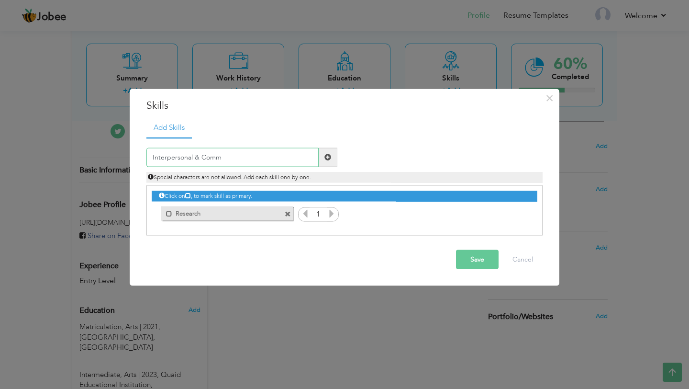
click at [239, 159] on input "Interpersonal & Comm" at bounding box center [232, 156] width 172 height 19
type input "Interpersonal & Communication Skills"
click at [331, 157] on span at bounding box center [328, 157] width 7 height 7
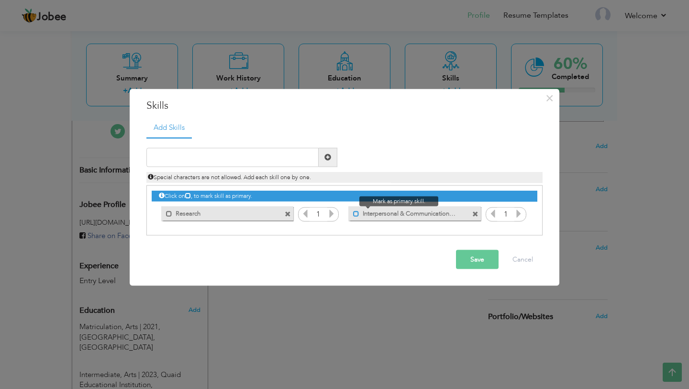
click at [354, 214] on span at bounding box center [356, 214] width 6 height 6
click at [465, 259] on button "Save" at bounding box center [477, 258] width 43 height 19
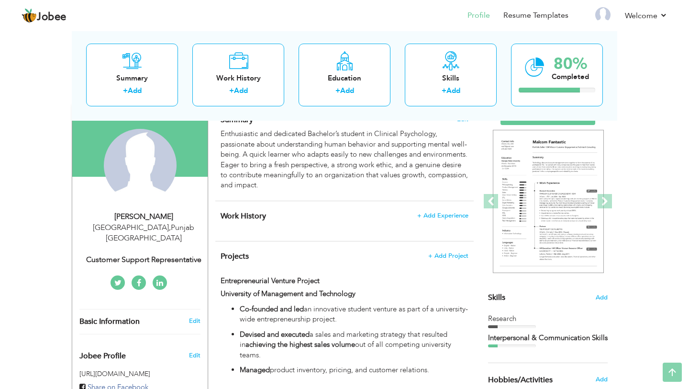
scroll to position [0, 0]
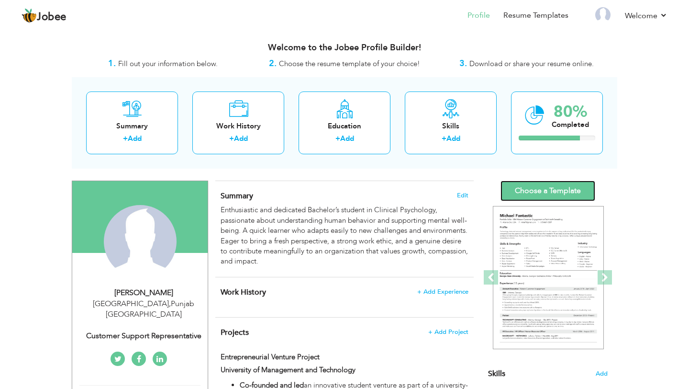
click at [540, 189] on link "Choose a Template" at bounding box center [548, 190] width 95 height 21
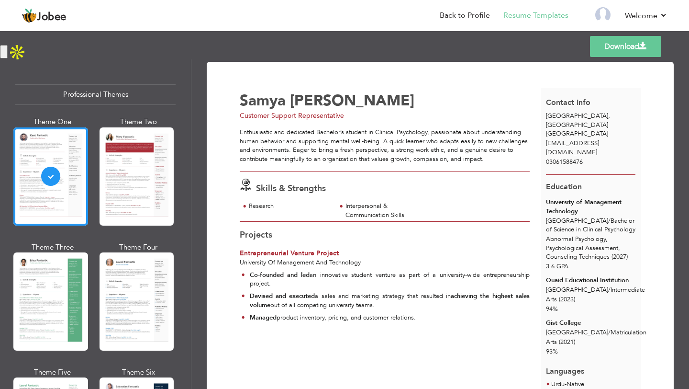
scroll to position [46, 0]
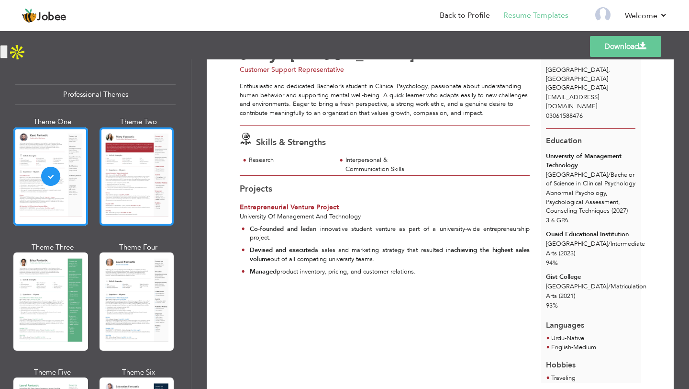
click at [149, 198] on div at bounding box center [137, 176] width 75 height 98
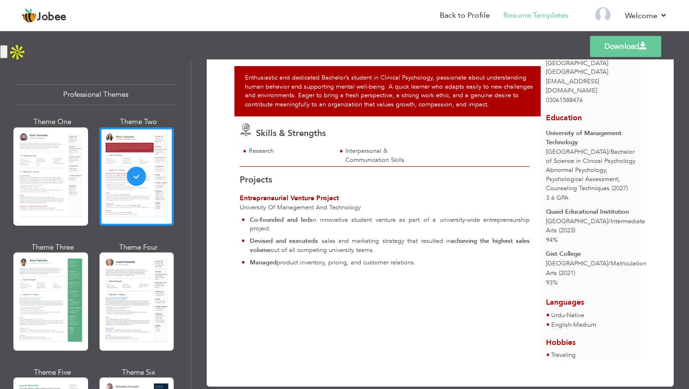
scroll to position [49, 0]
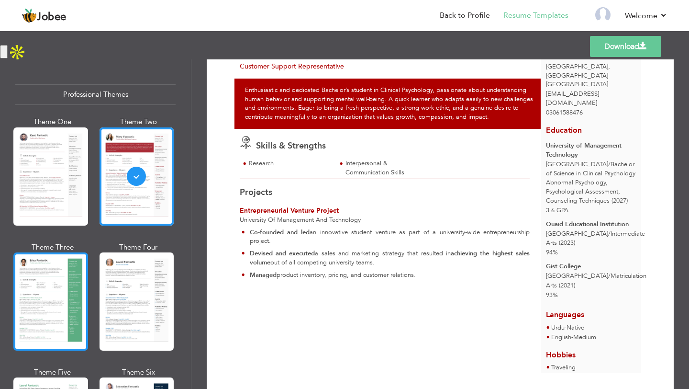
click at [45, 313] on div at bounding box center [50, 301] width 75 height 98
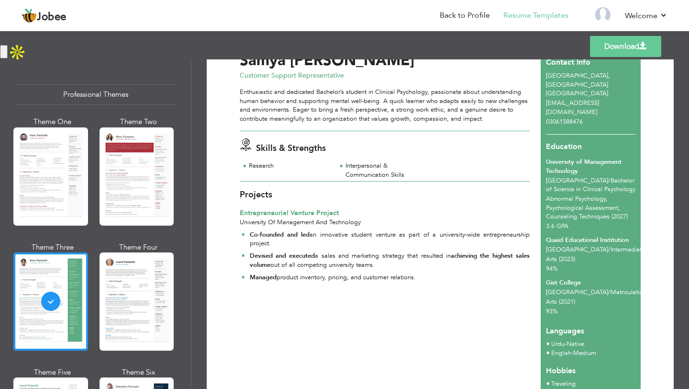
scroll to position [69, 0]
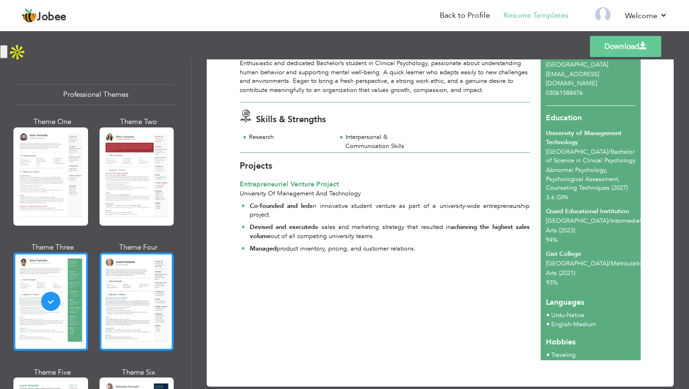
click at [151, 280] on div at bounding box center [137, 301] width 75 height 98
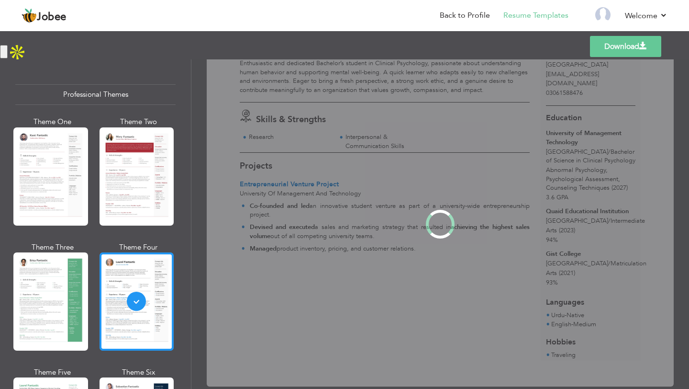
scroll to position [0, 0]
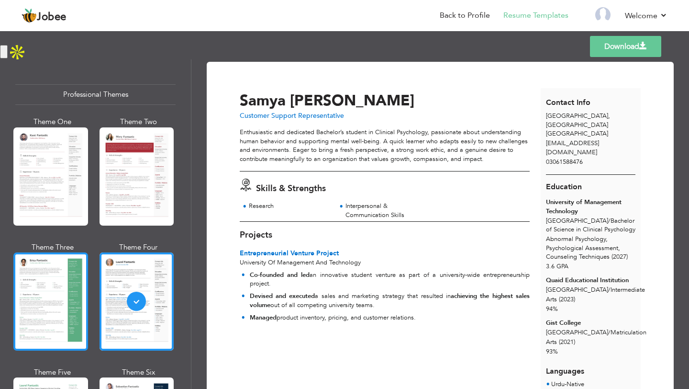
click at [75, 277] on div at bounding box center [50, 301] width 75 height 98
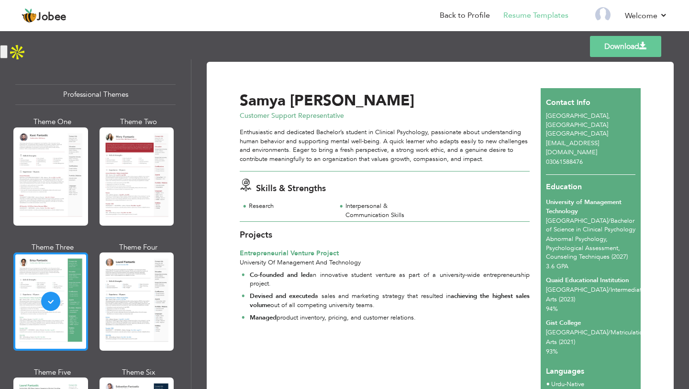
scroll to position [100, 0]
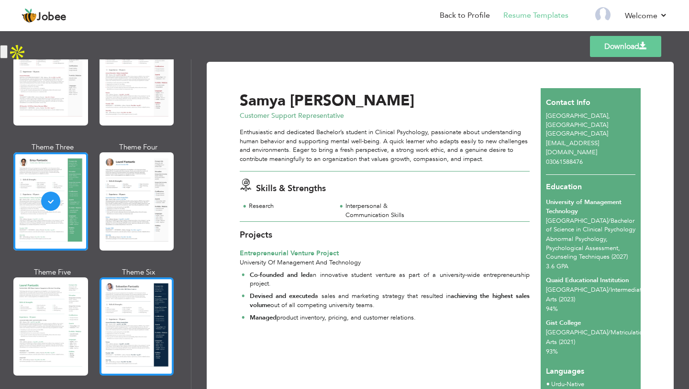
click at [119, 299] on div at bounding box center [137, 326] width 75 height 98
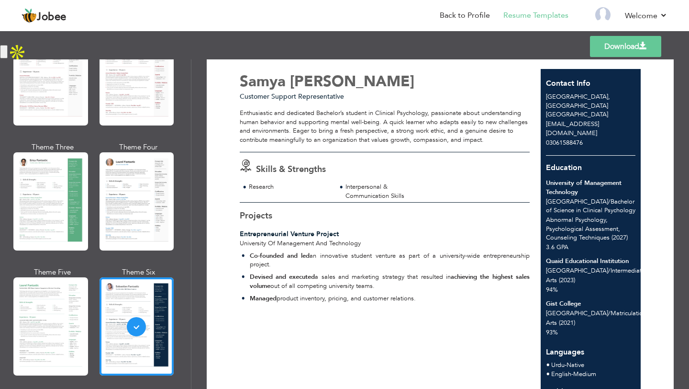
scroll to position [0, 0]
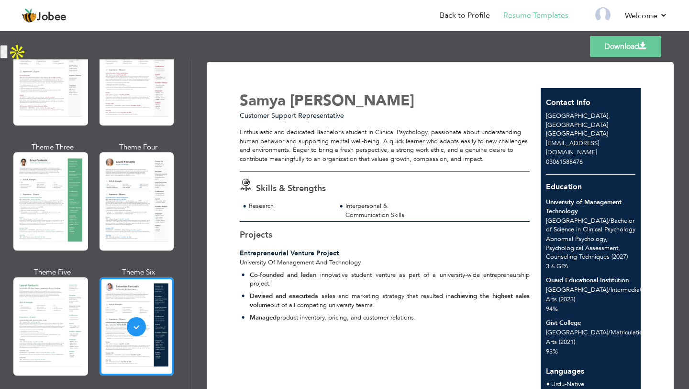
click at [646, 45] on span at bounding box center [644, 46] width 8 height 8
